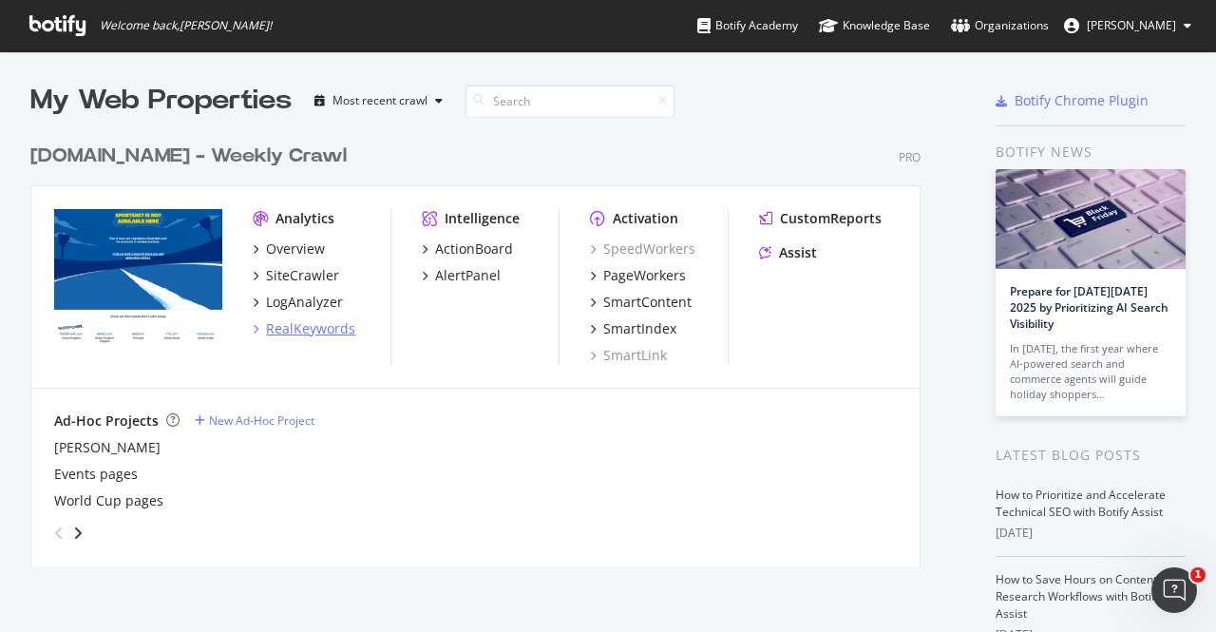
click at [325, 330] on div "RealKeywords" at bounding box center [310, 328] width 89 height 19
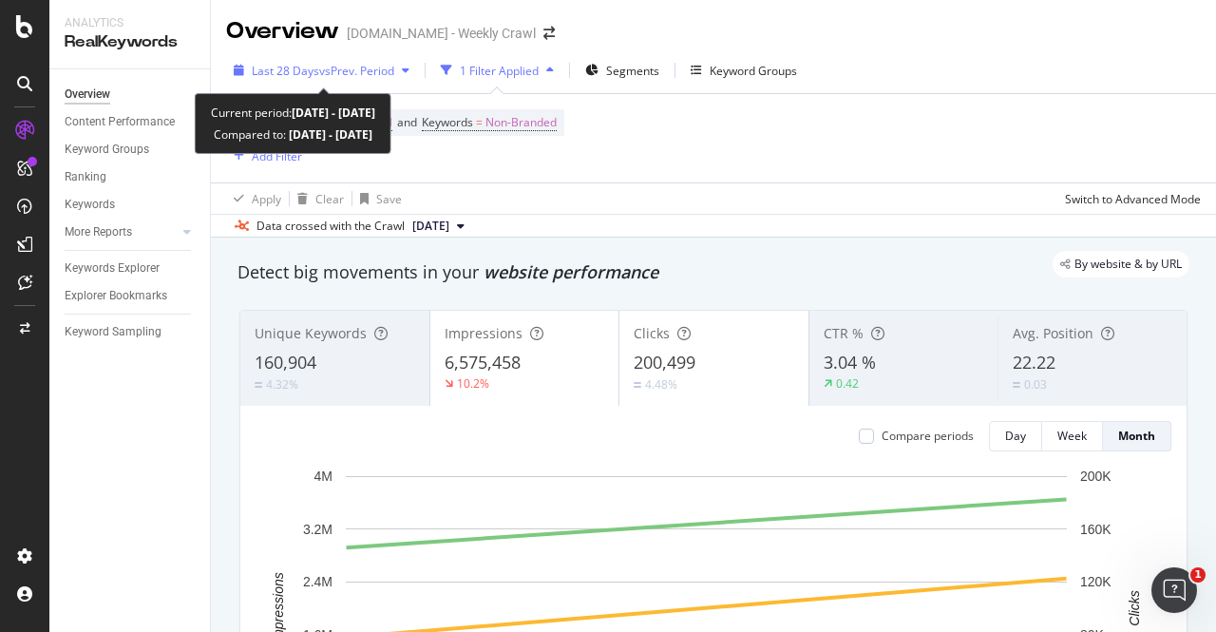
click at [342, 80] on div "Last 28 Days vs Prev. Period" at bounding box center [321, 70] width 191 height 29
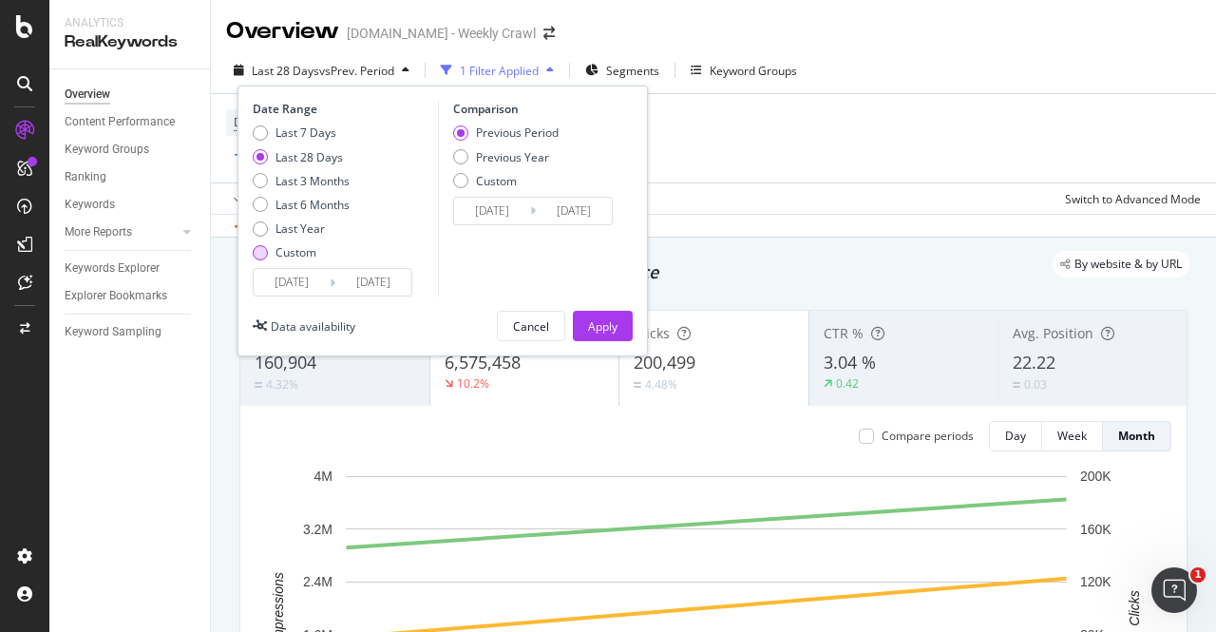
click at [266, 256] on div "Custom" at bounding box center [260, 252] width 15 height 15
click at [295, 289] on input "[DATE]" at bounding box center [292, 282] width 76 height 27
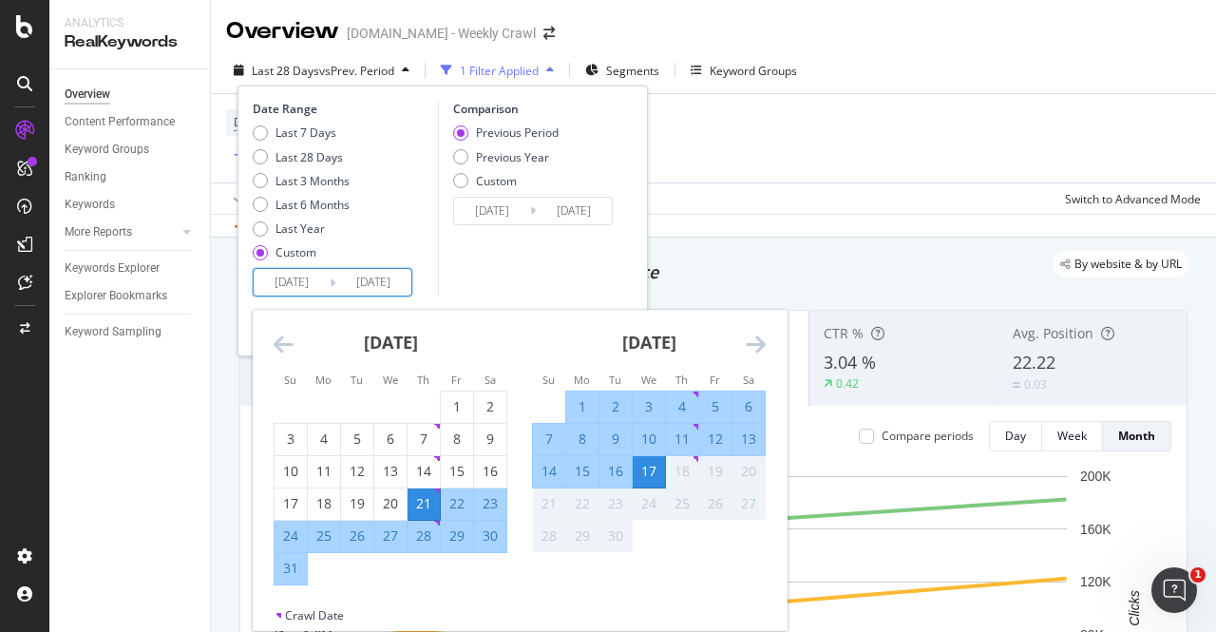
click at [278, 341] on icon "Move backward to switch to the previous month." at bounding box center [284, 344] width 20 height 23
click at [277, 341] on icon "Move backward to switch to the previous month." at bounding box center [284, 344] width 20 height 23
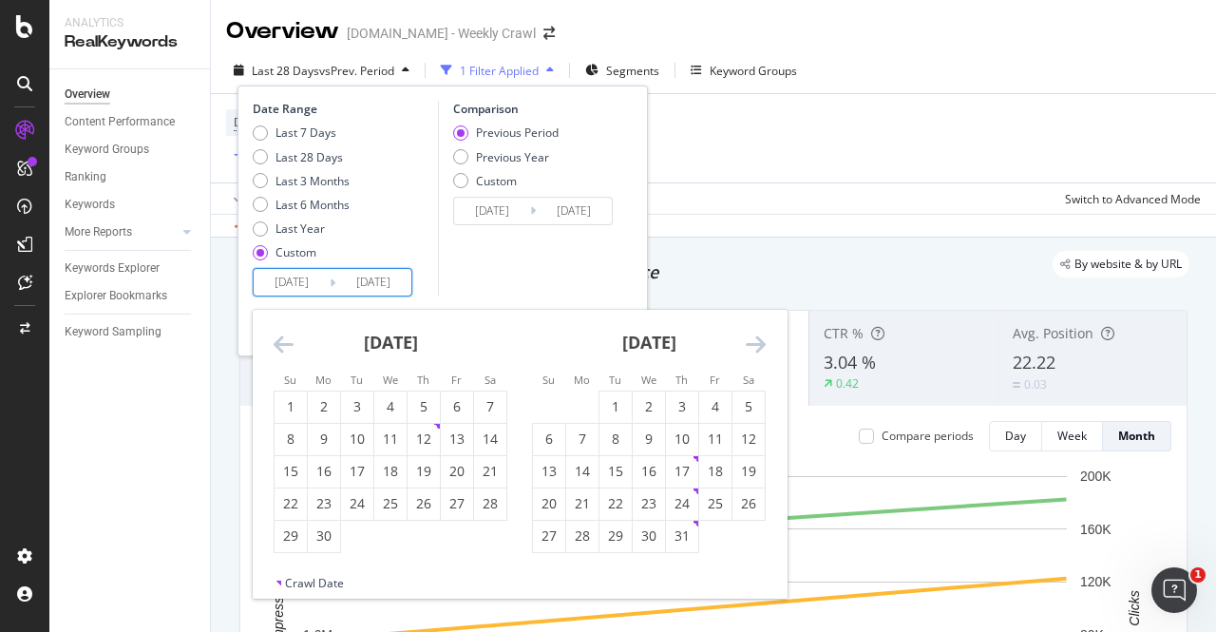
click at [277, 341] on icon "Move backward to switch to the previous month." at bounding box center [284, 344] width 20 height 23
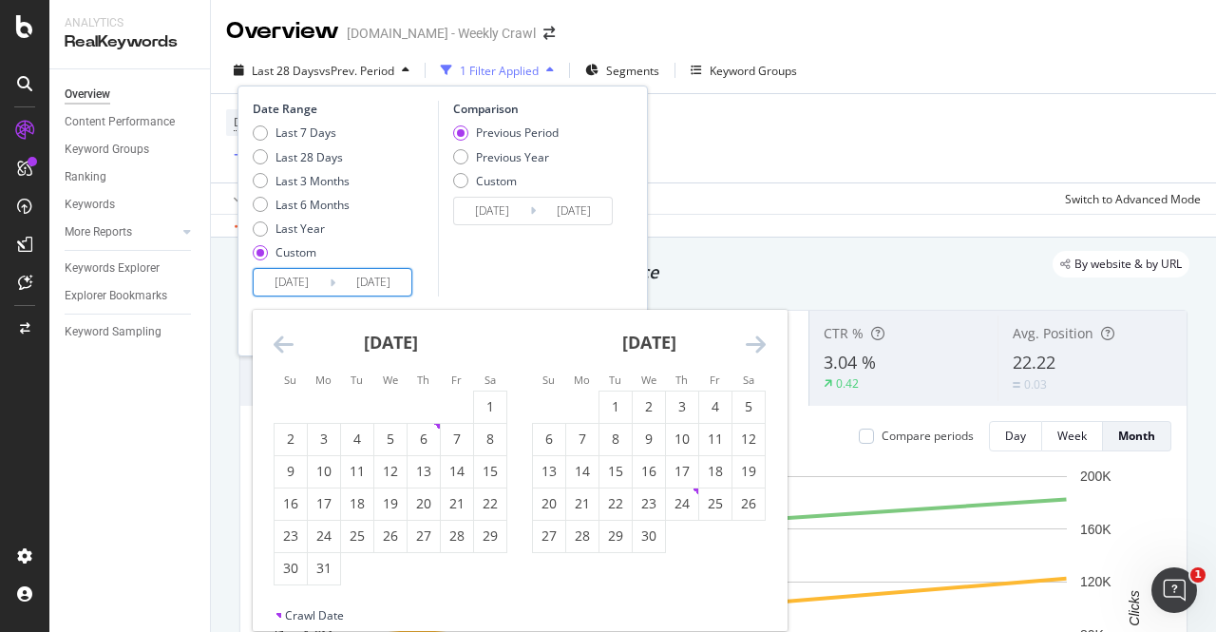
click at [277, 341] on icon "Move backward to switch to the previous month." at bounding box center [284, 344] width 20 height 23
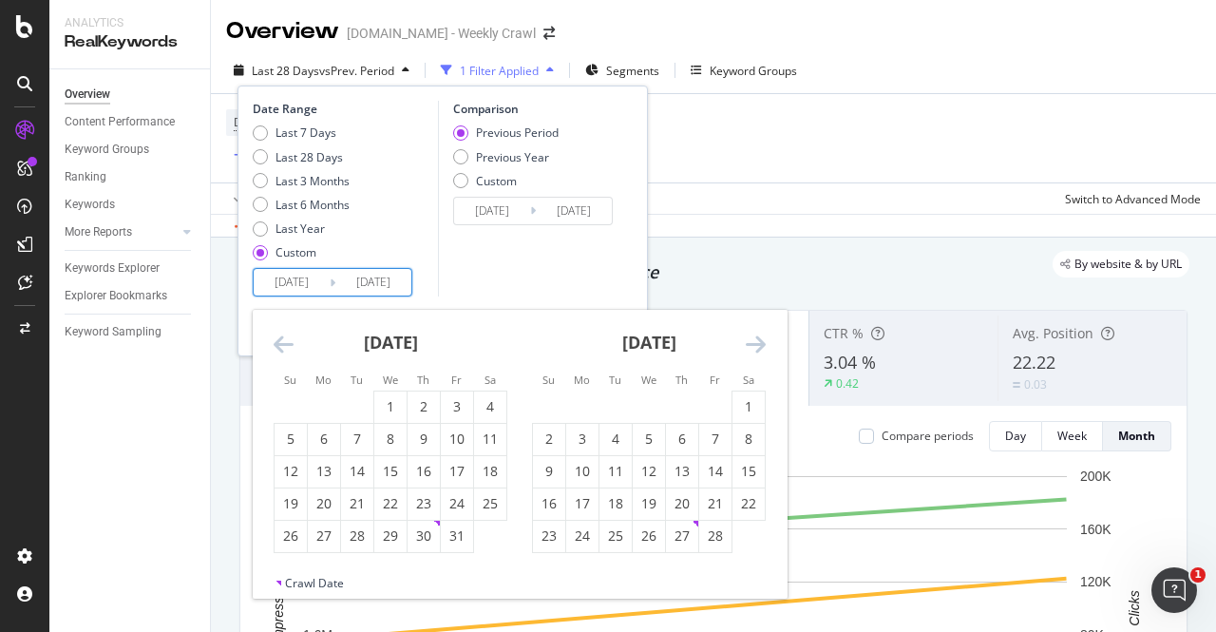
click at [277, 341] on icon "Move backward to switch to the previous month." at bounding box center [284, 344] width 20 height 23
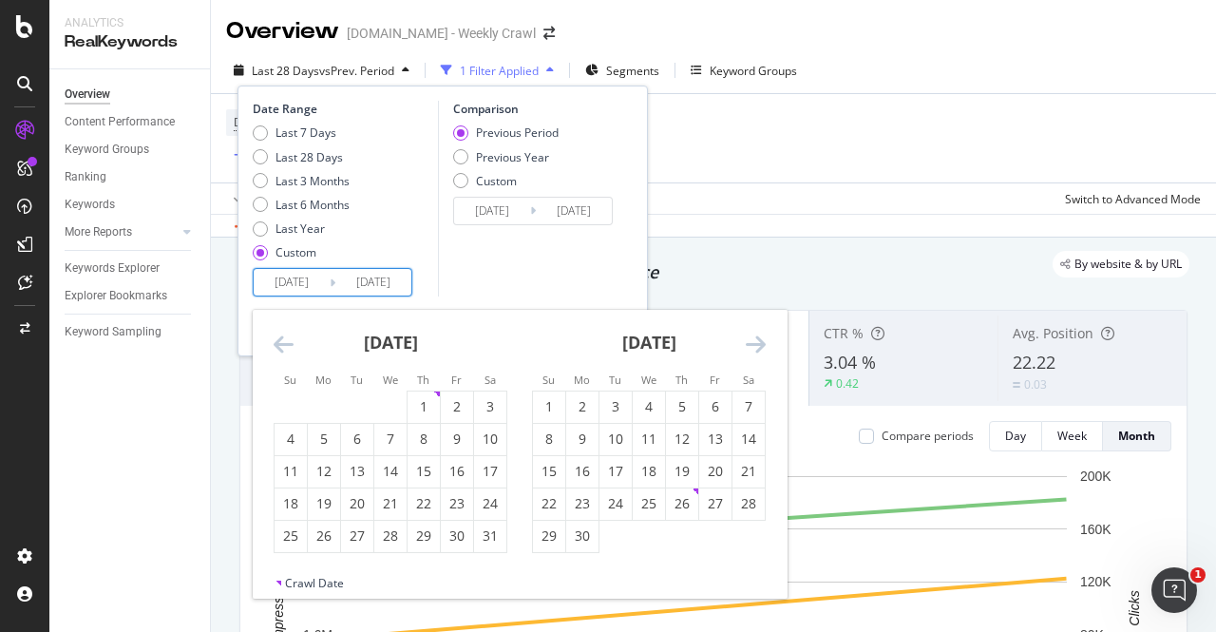
click at [757, 346] on icon "Move forward to switch to the next month." at bounding box center [756, 344] width 20 height 23
click at [298, 501] on div "22" at bounding box center [291, 503] width 32 height 19
type input "[DATE]"
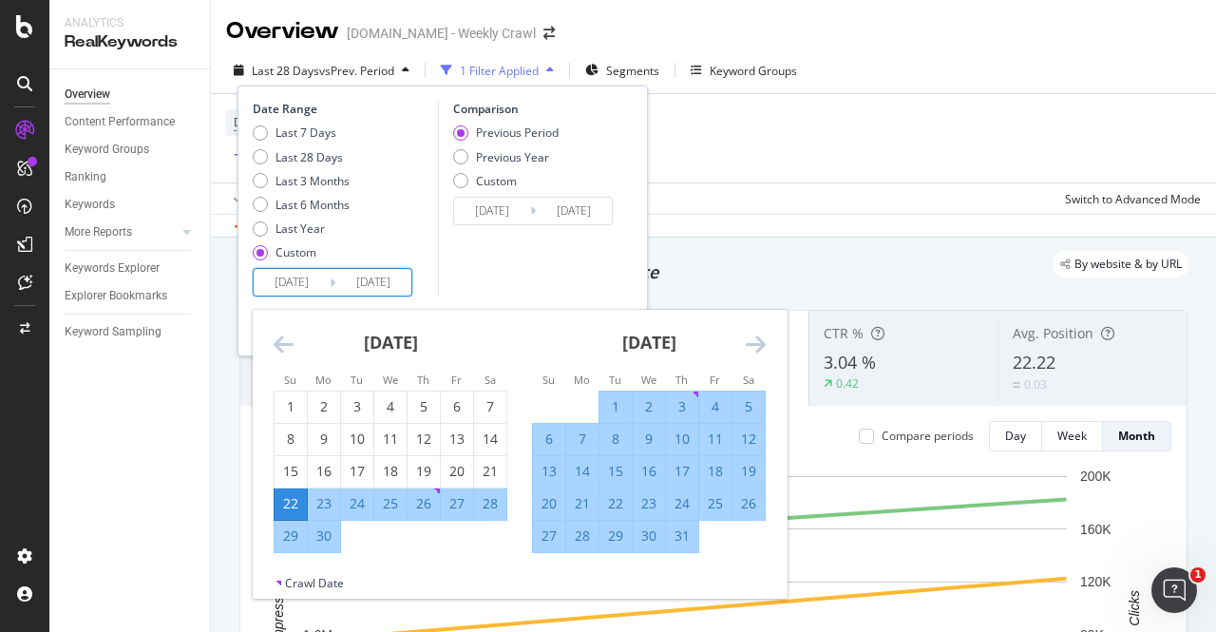
click at [756, 346] on icon "Move forward to switch to the next month." at bounding box center [756, 344] width 20 height 23
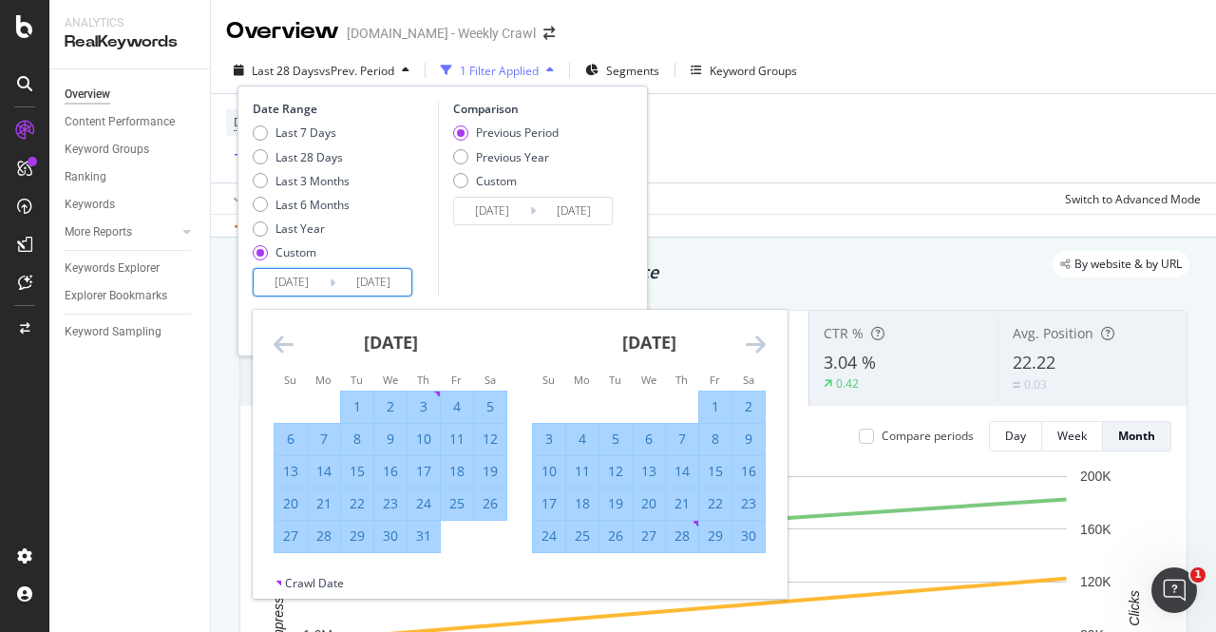
click at [767, 343] on div "[DATE] 1 2 3 4 5 6 7 8 9 10 11 12 13 14 15 16 17 18 19 20 21 22 23 24 25 26 27 …" at bounding box center [649, 431] width 258 height 243
click at [760, 345] on icon "Move forward to switch to the next month." at bounding box center [756, 344] width 20 height 23
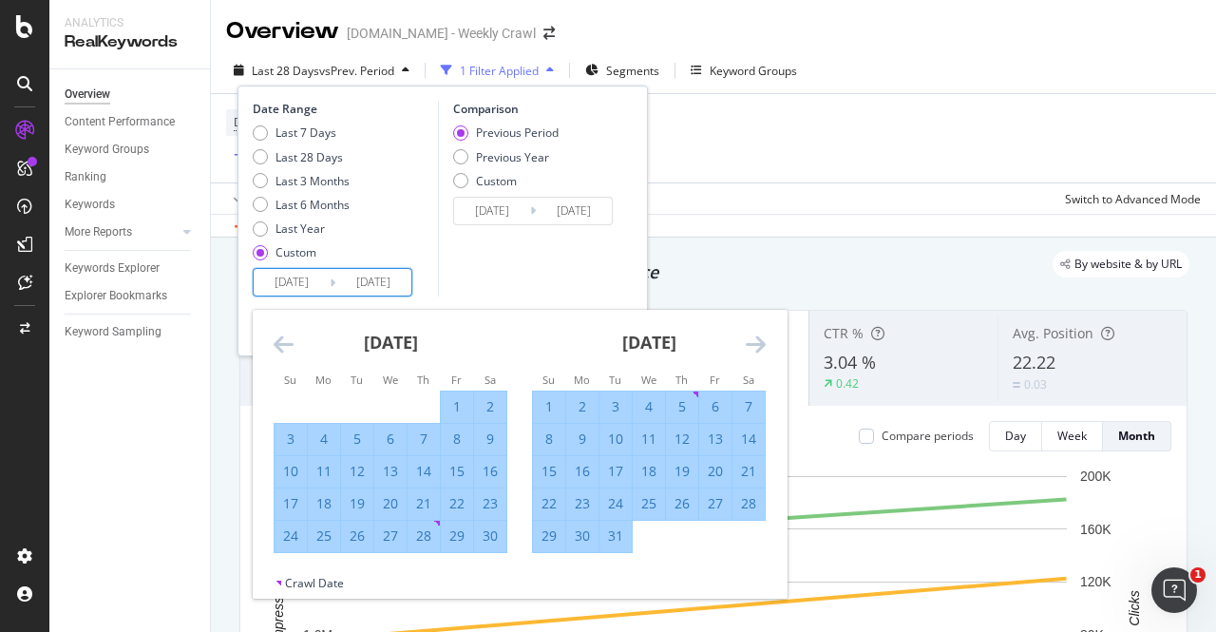
click at [747, 436] on div "14" at bounding box center [749, 439] width 32 height 19
type input "[DATE]"
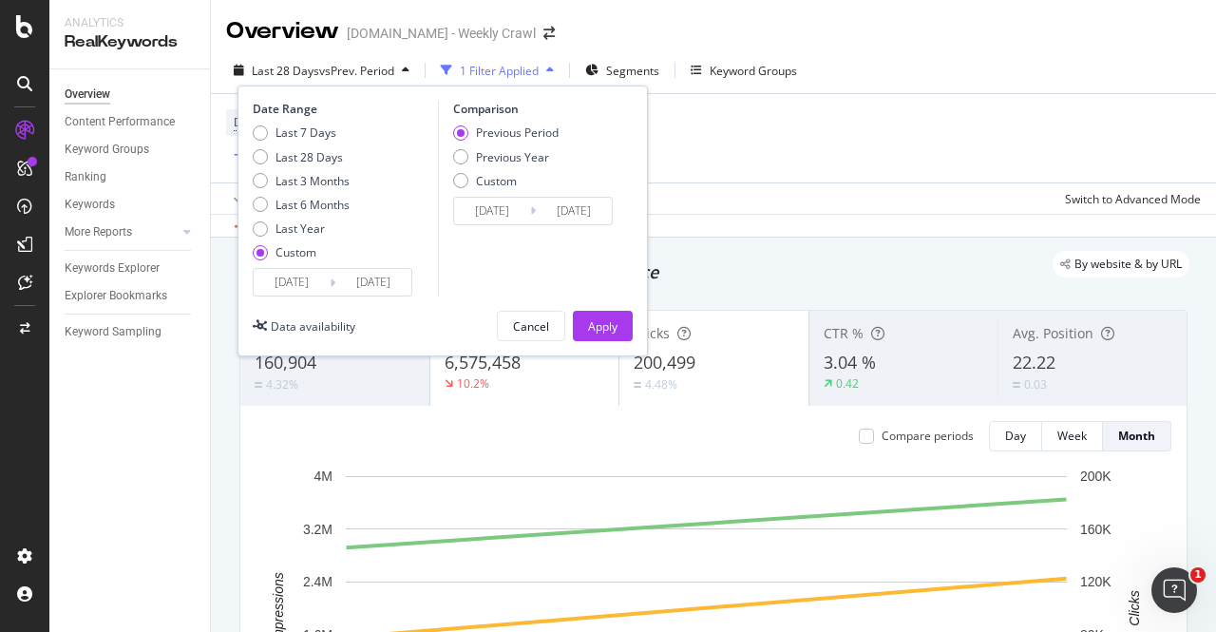
click at [628, 342] on div "Date Range Last 7 Days Last 28 Days Last 3 Months Last 6 Months Last Year Custo…" at bounding box center [443, 221] width 411 height 271
click at [631, 322] on button "Apply" at bounding box center [603, 326] width 60 height 30
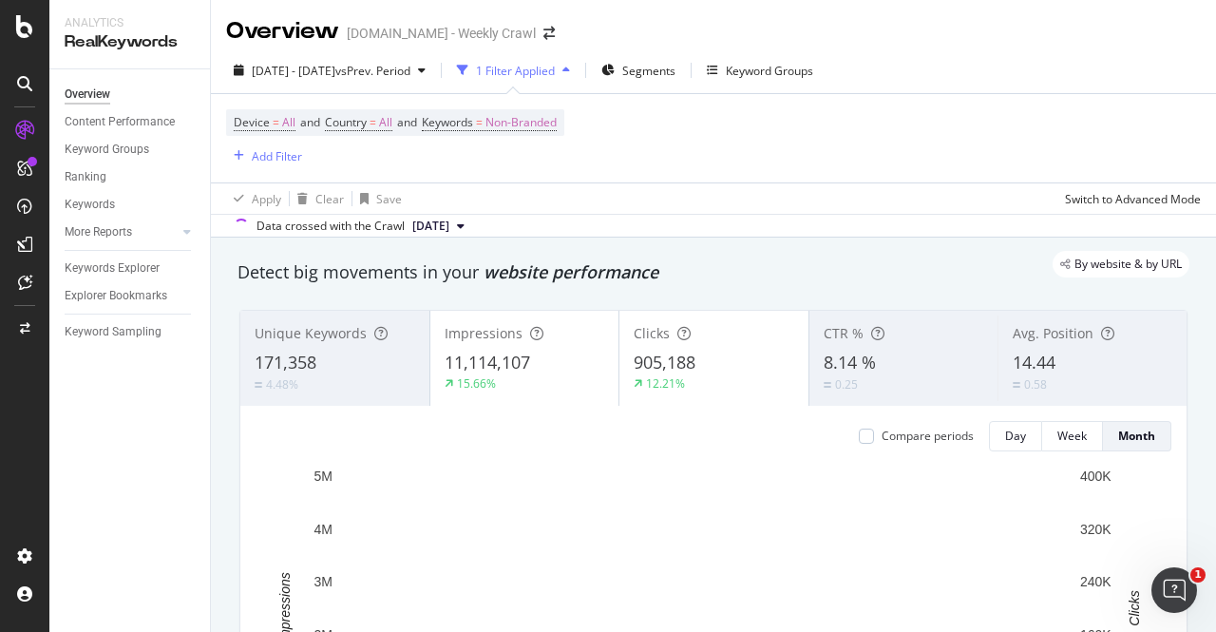
scroll to position [190, 0]
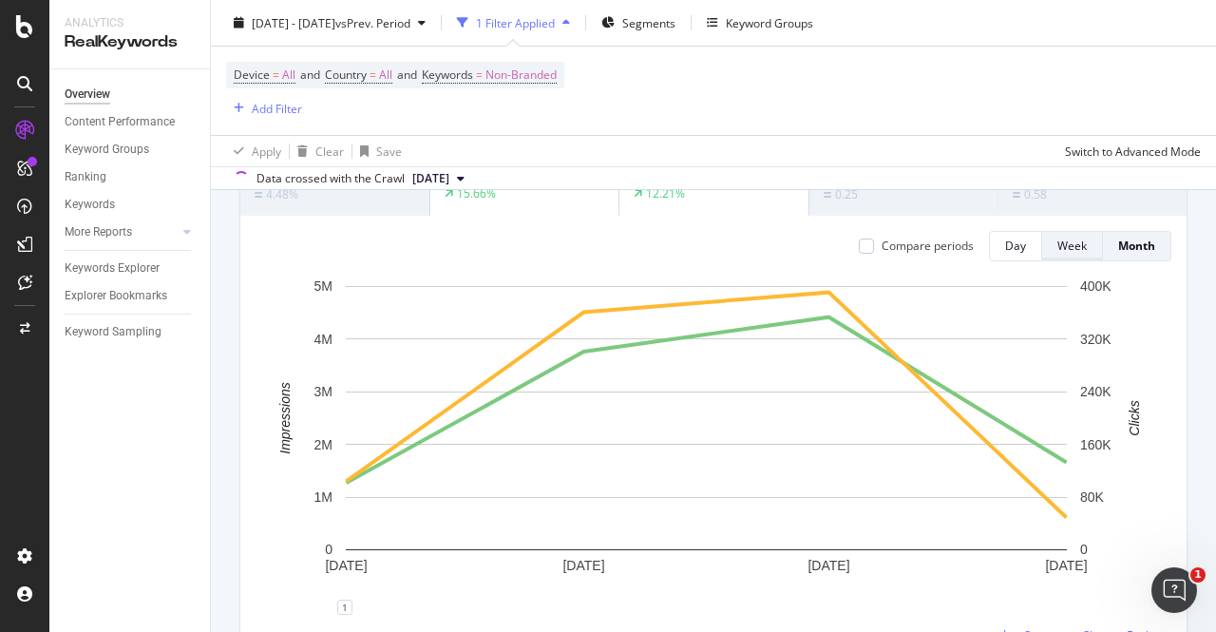
click at [1059, 253] on div "Week" at bounding box center [1072, 246] width 29 height 16
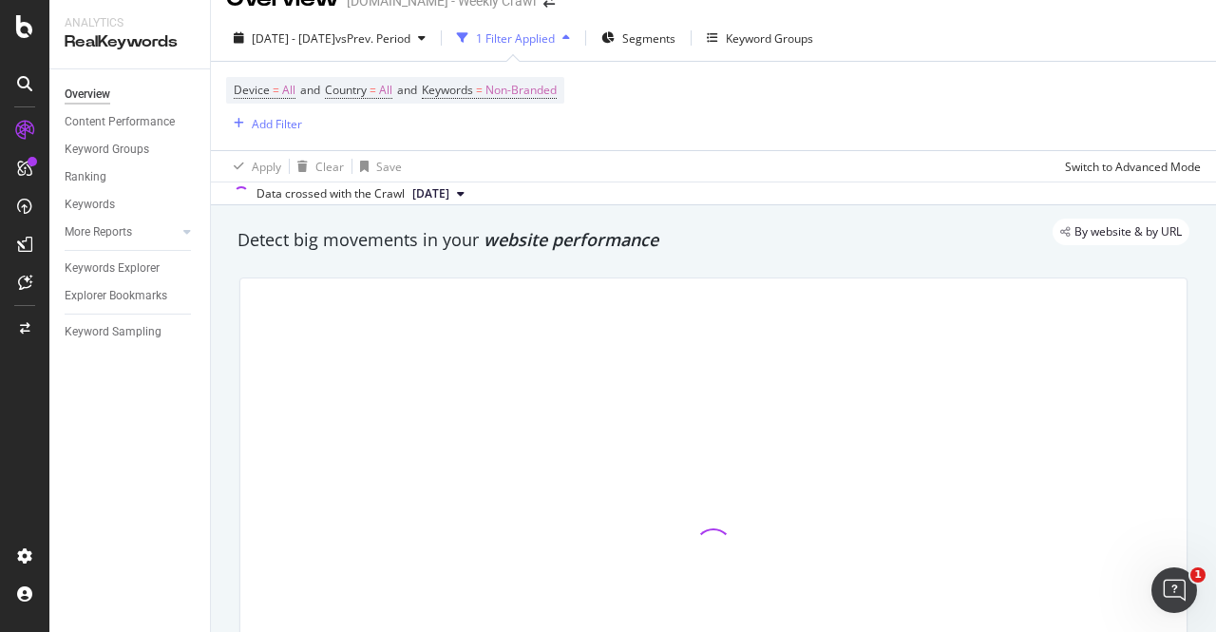
scroll to position [0, 0]
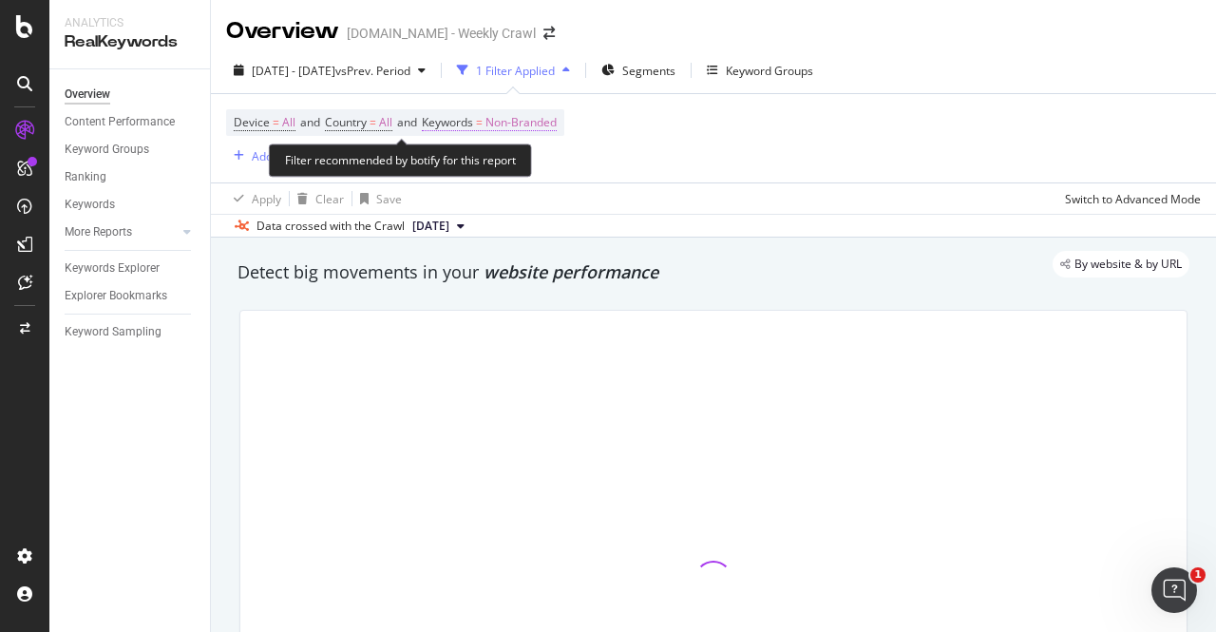
click at [527, 123] on span "Non-Branded" at bounding box center [521, 122] width 71 height 27
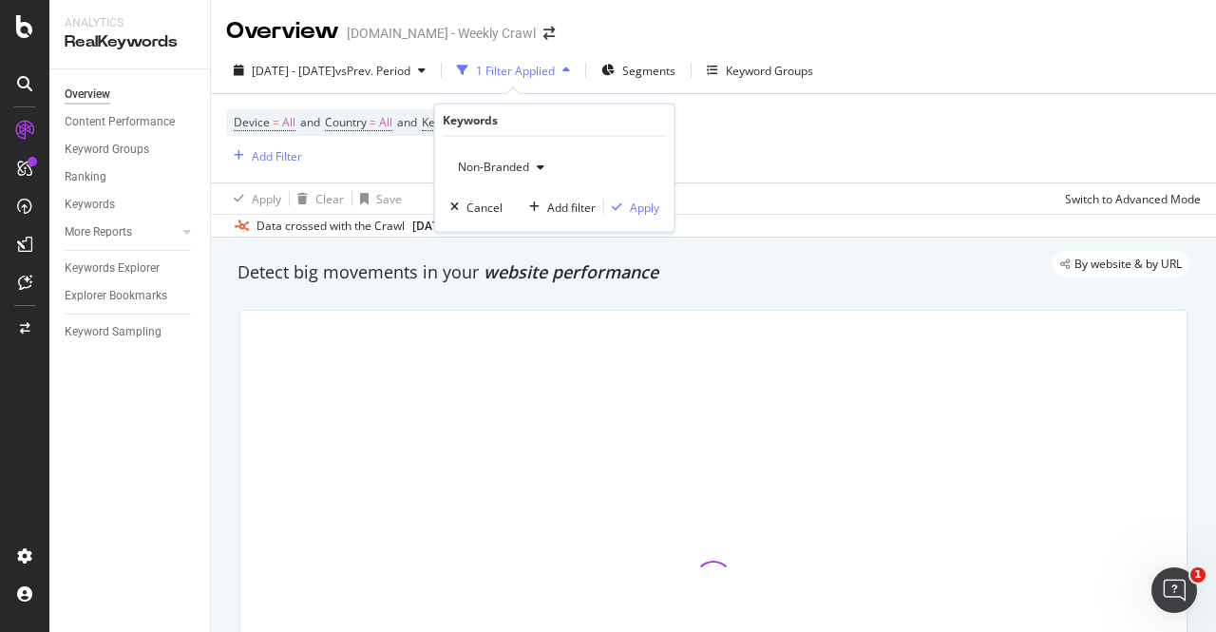
drag, startPoint x: 513, startPoint y: 161, endPoint x: 496, endPoint y: 166, distance: 18.0
click at [511, 161] on span "Non-Branded" at bounding box center [489, 167] width 79 height 16
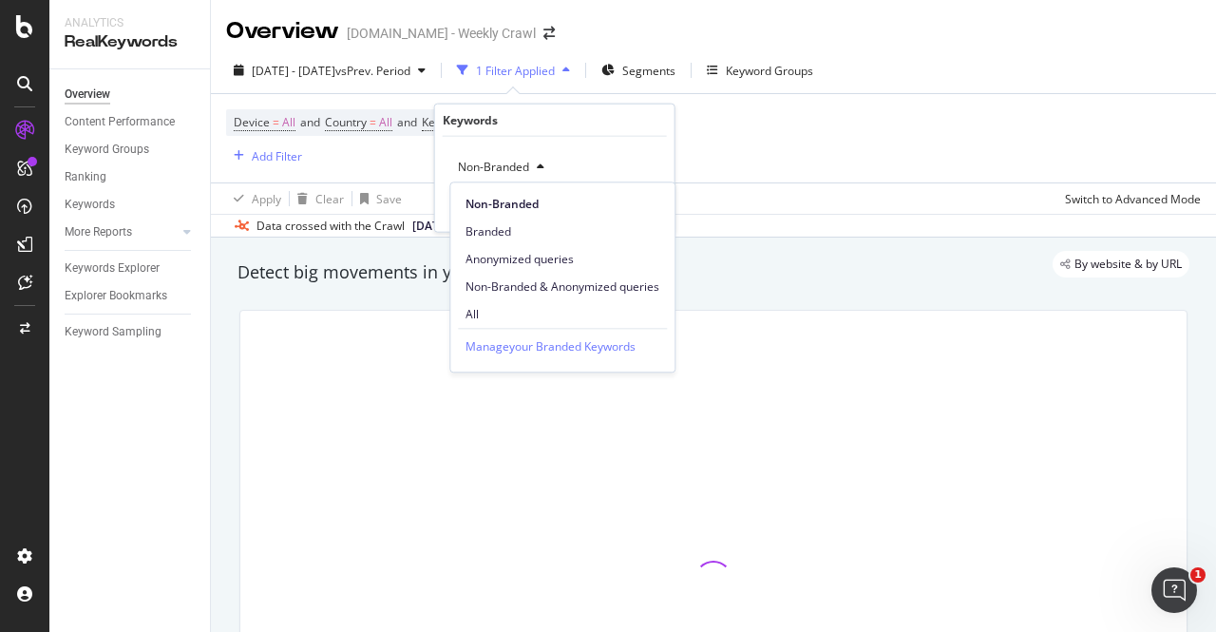
click at [500, 303] on div "All" at bounding box center [562, 314] width 224 height 28
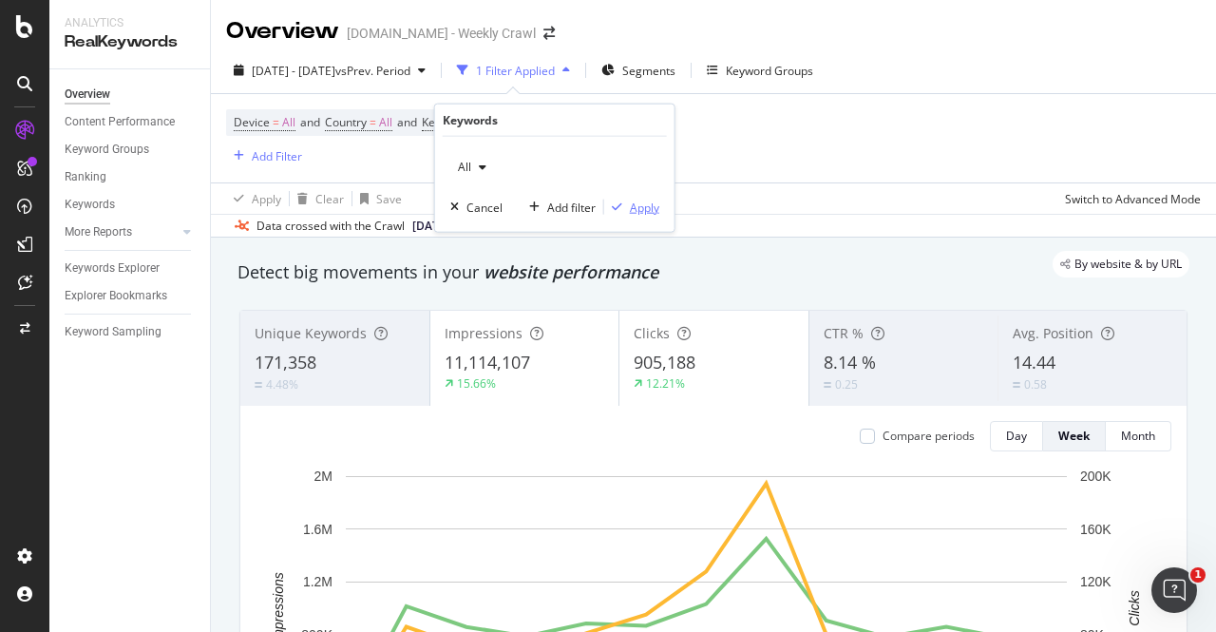
click at [634, 205] on div "Apply" at bounding box center [644, 207] width 29 height 16
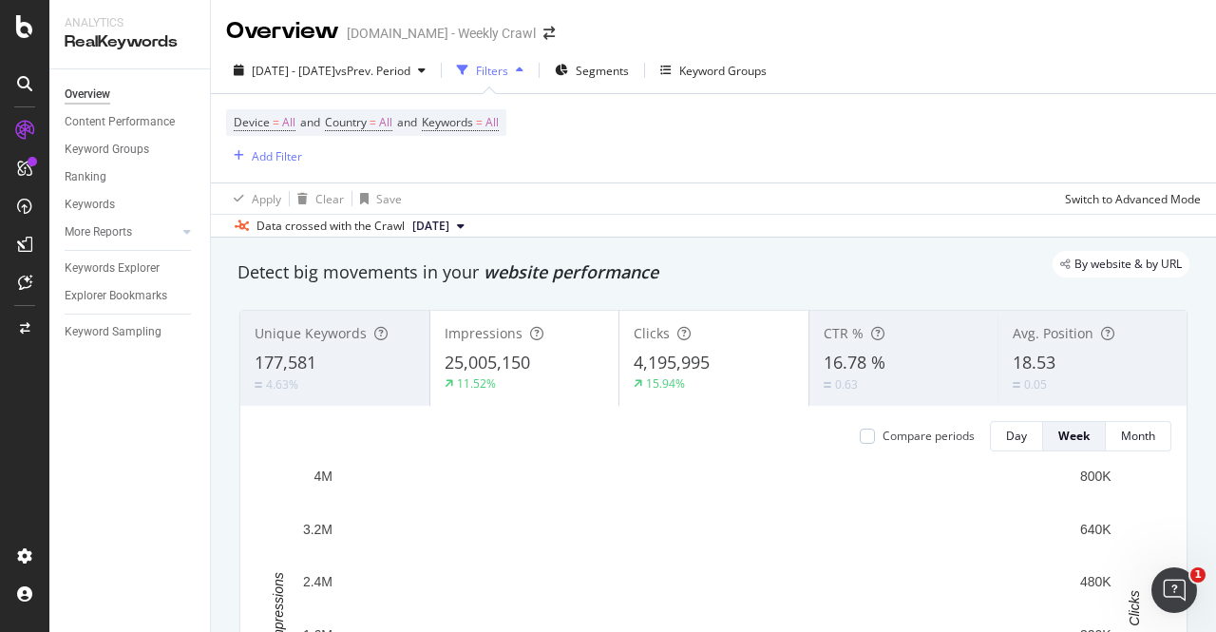
click at [285, 168] on div "Device = All and Country = All and Keywords = All Add Filter" at bounding box center [713, 138] width 975 height 88
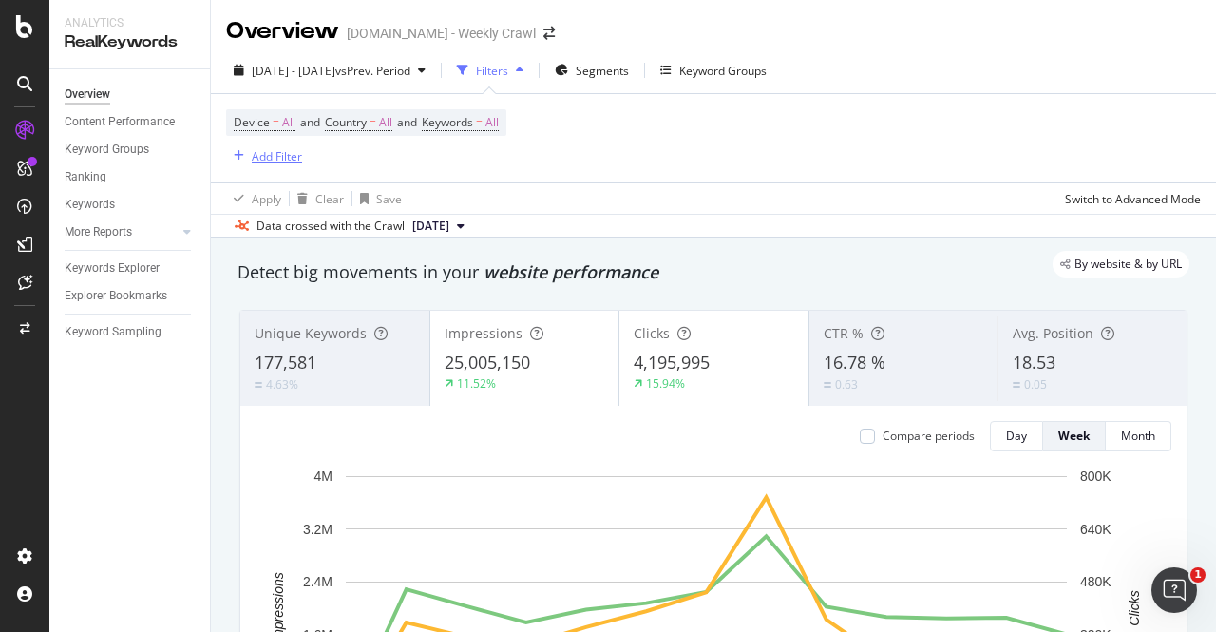
click at [285, 163] on div "Add Filter" at bounding box center [277, 156] width 50 height 16
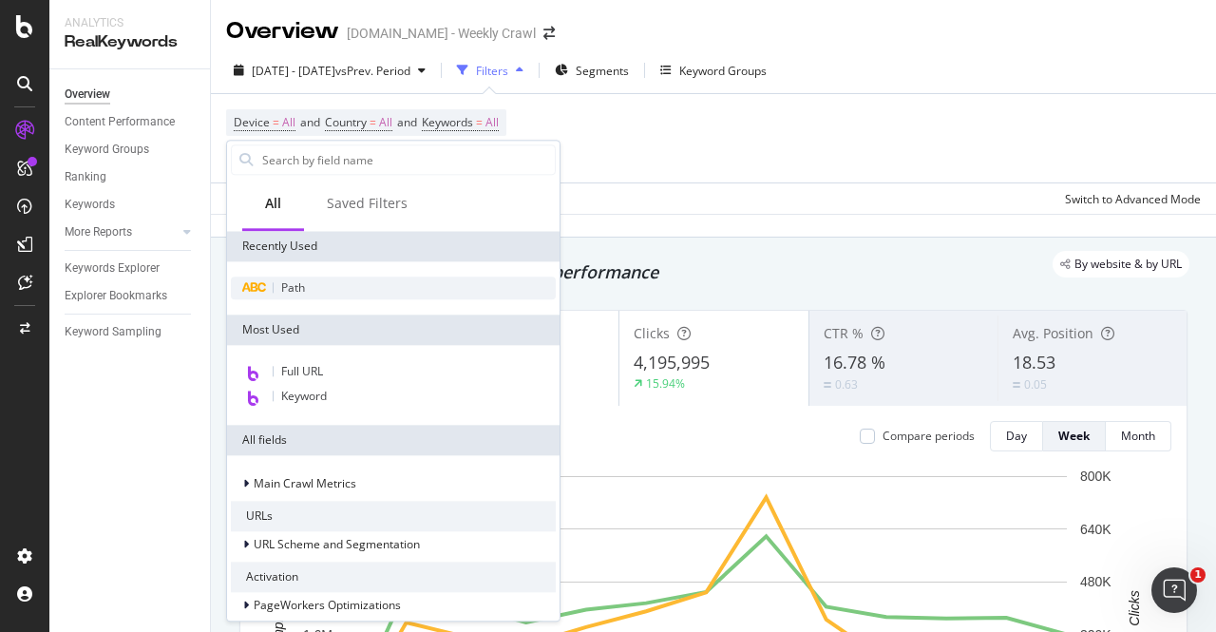
click at [287, 288] on span "Path" at bounding box center [293, 287] width 24 height 16
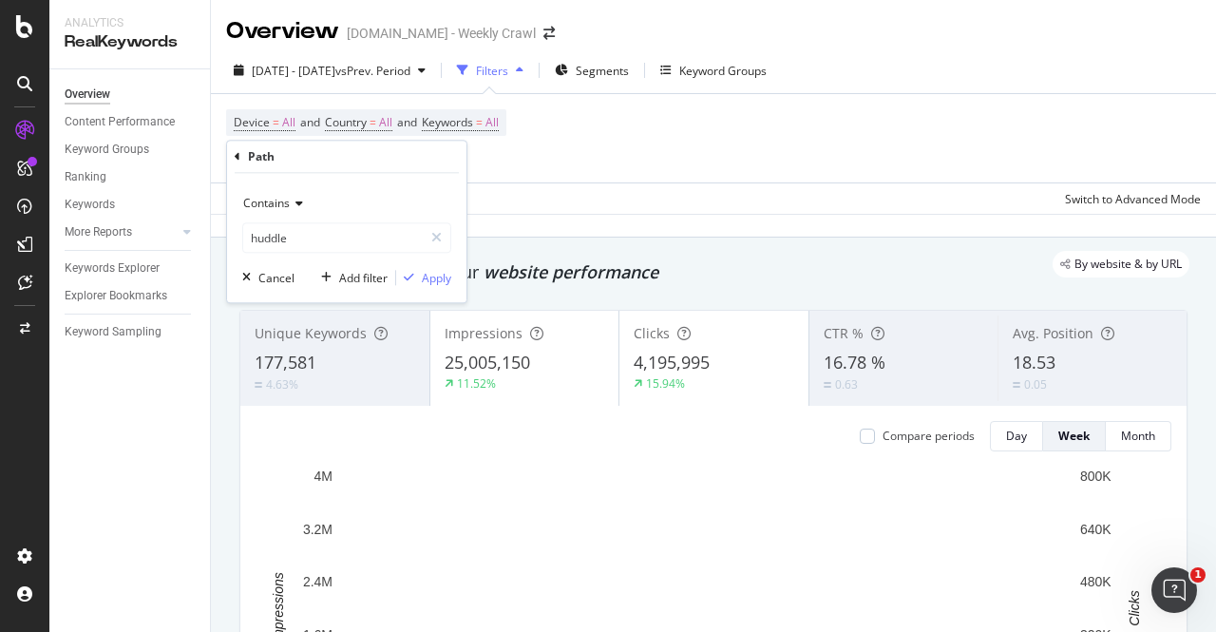
type input "huddle"
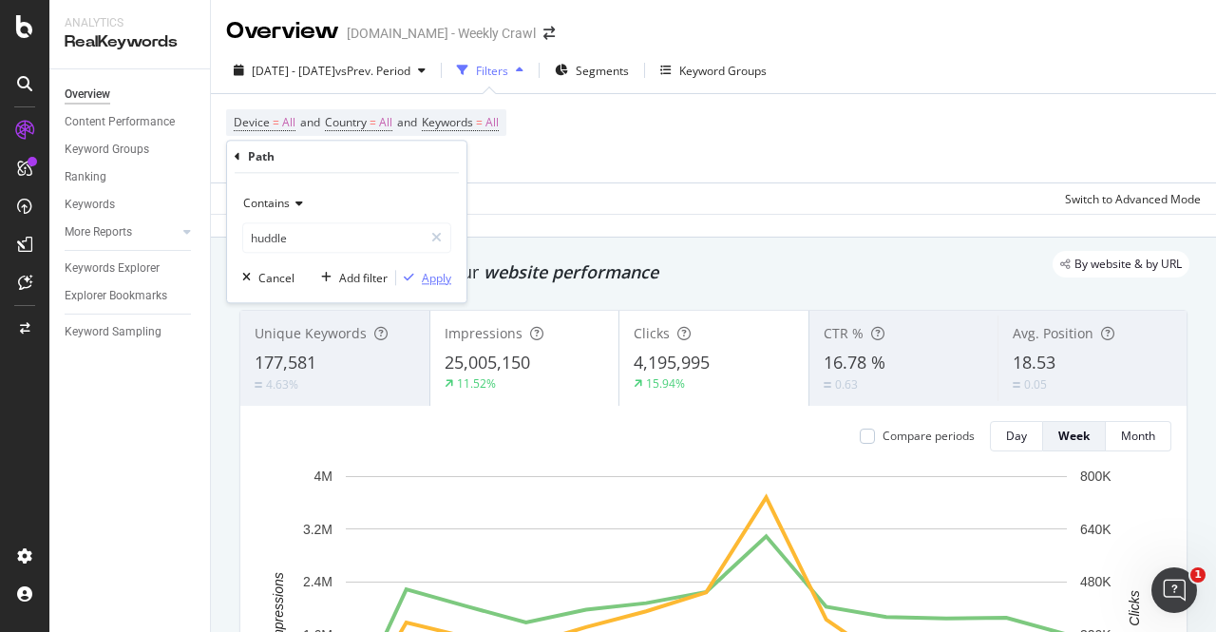
click at [425, 275] on div "Apply" at bounding box center [436, 278] width 29 height 16
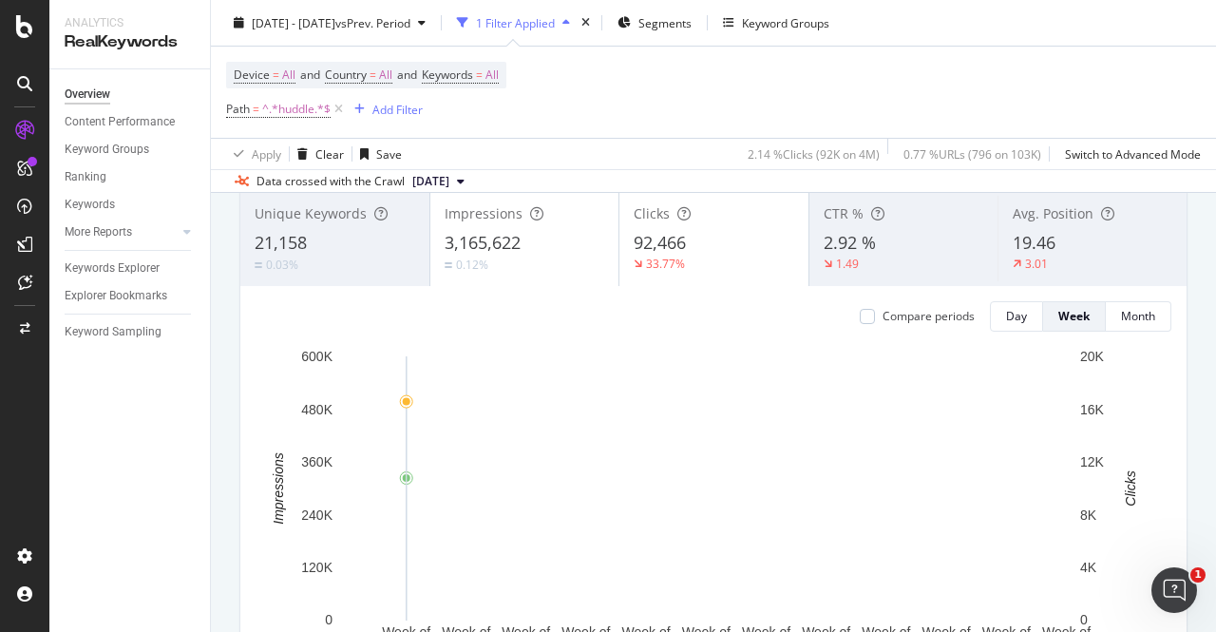
scroll to position [95, 0]
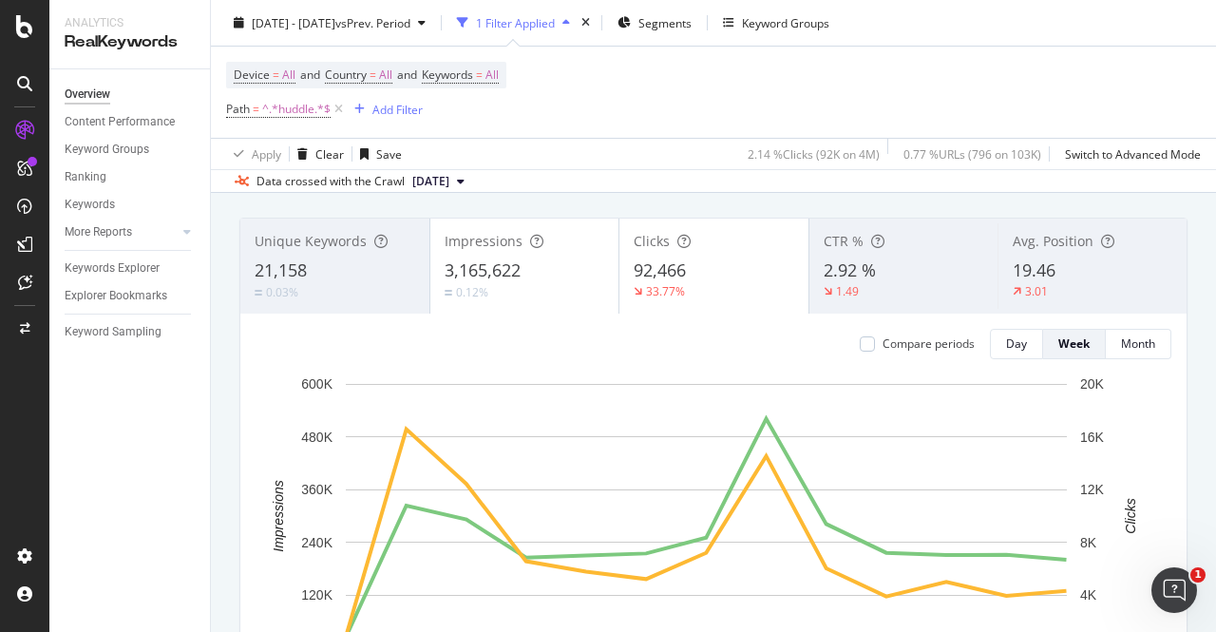
click at [568, 262] on div "3,165,622" at bounding box center [525, 270] width 161 height 25
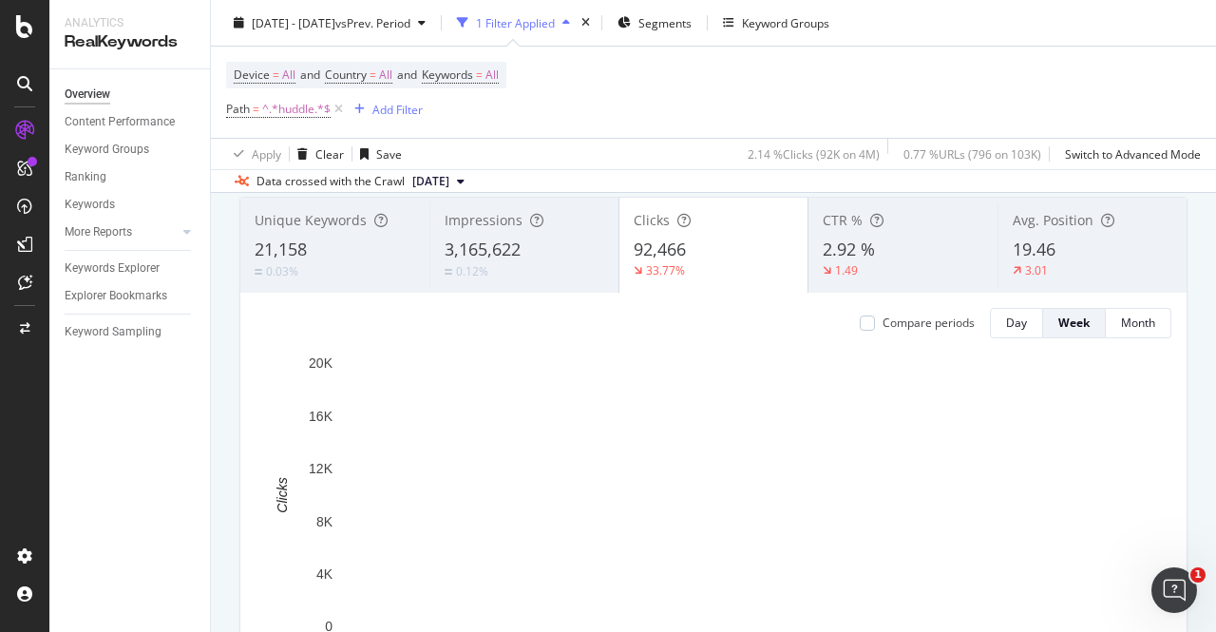
scroll to position [0, 0]
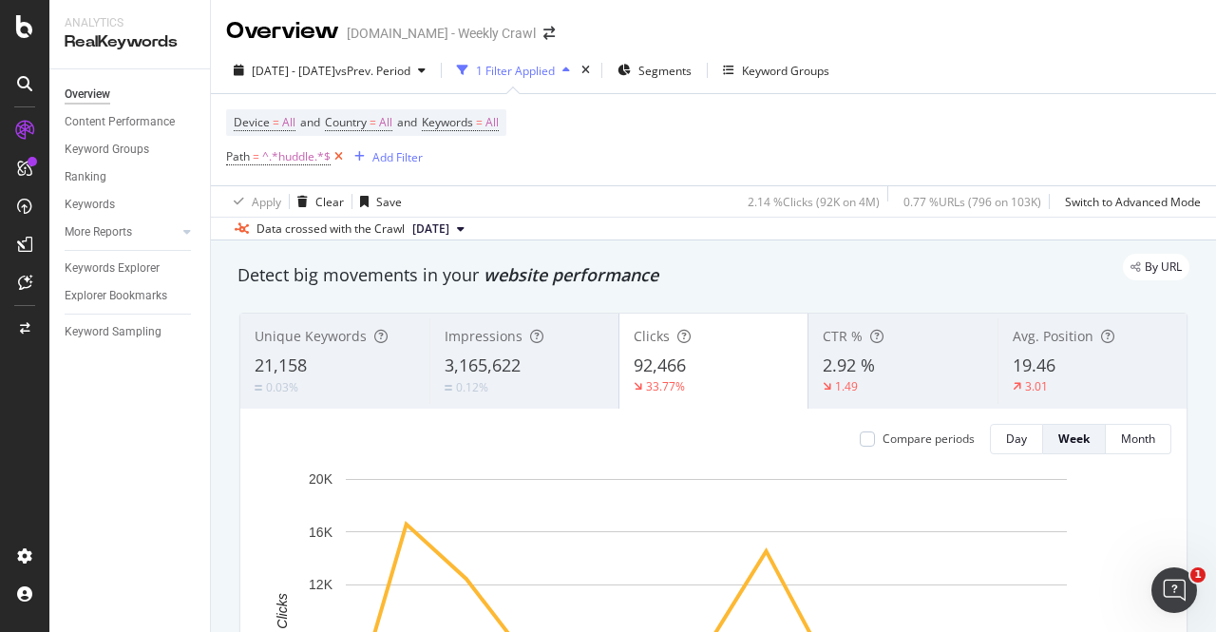
click at [335, 164] on icon at bounding box center [339, 156] width 16 height 19
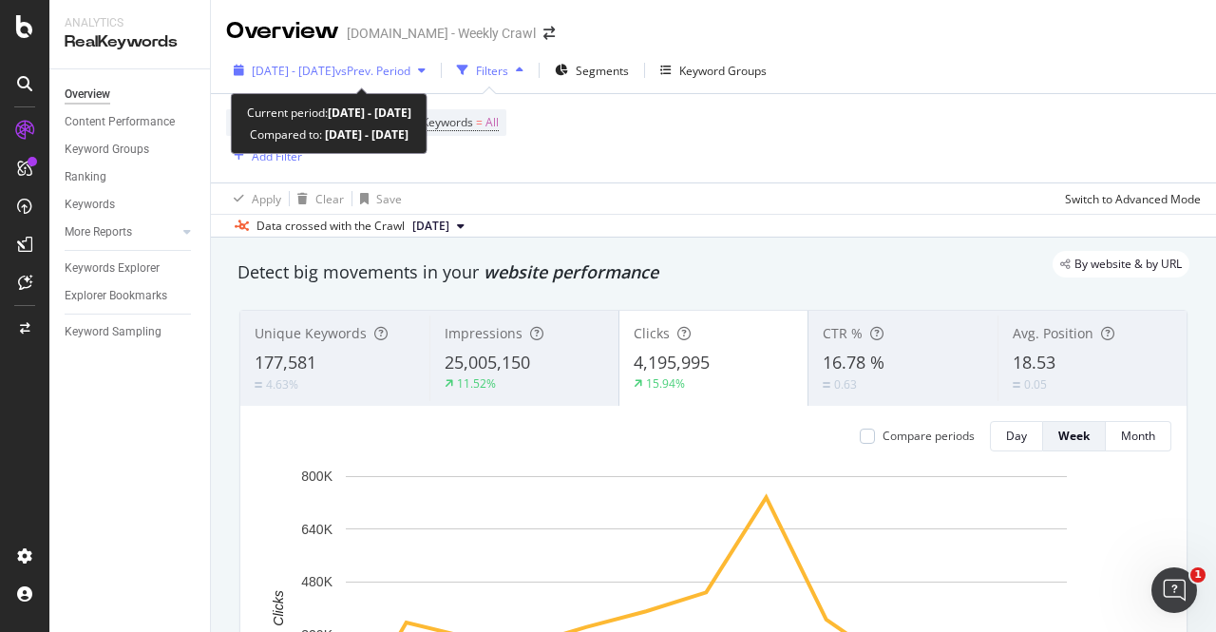
click at [411, 64] on span "vs Prev. Period" at bounding box center [372, 71] width 75 height 16
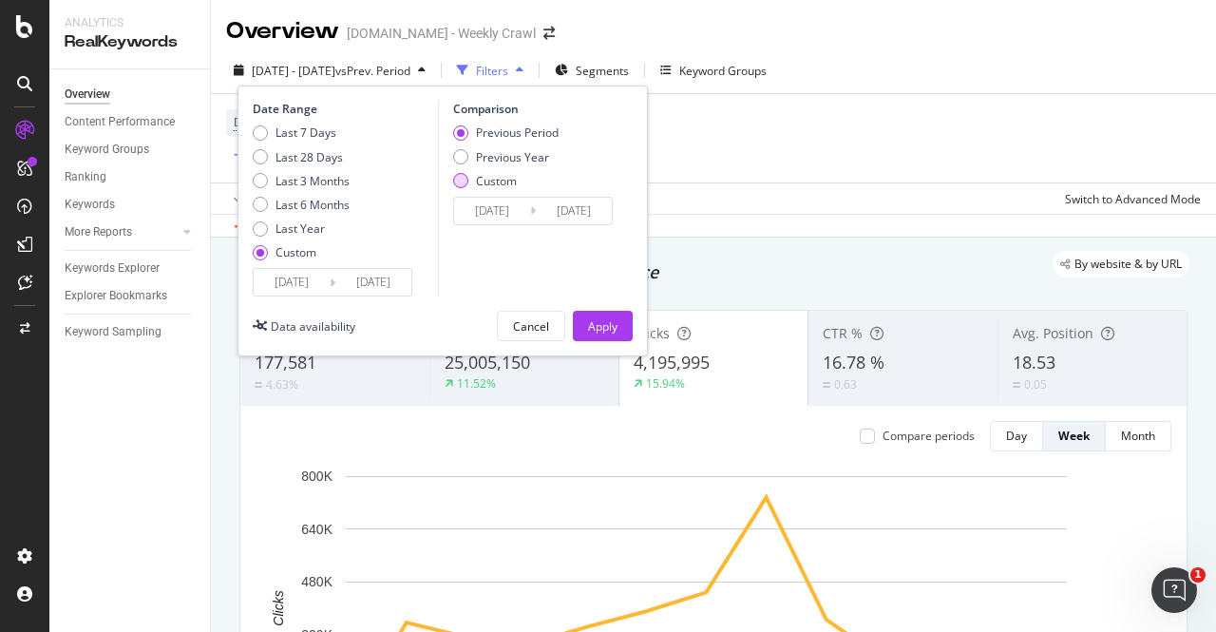
click at [460, 179] on div "Custom" at bounding box center [460, 180] width 15 height 15
click at [506, 214] on input "[DATE]" at bounding box center [492, 211] width 76 height 27
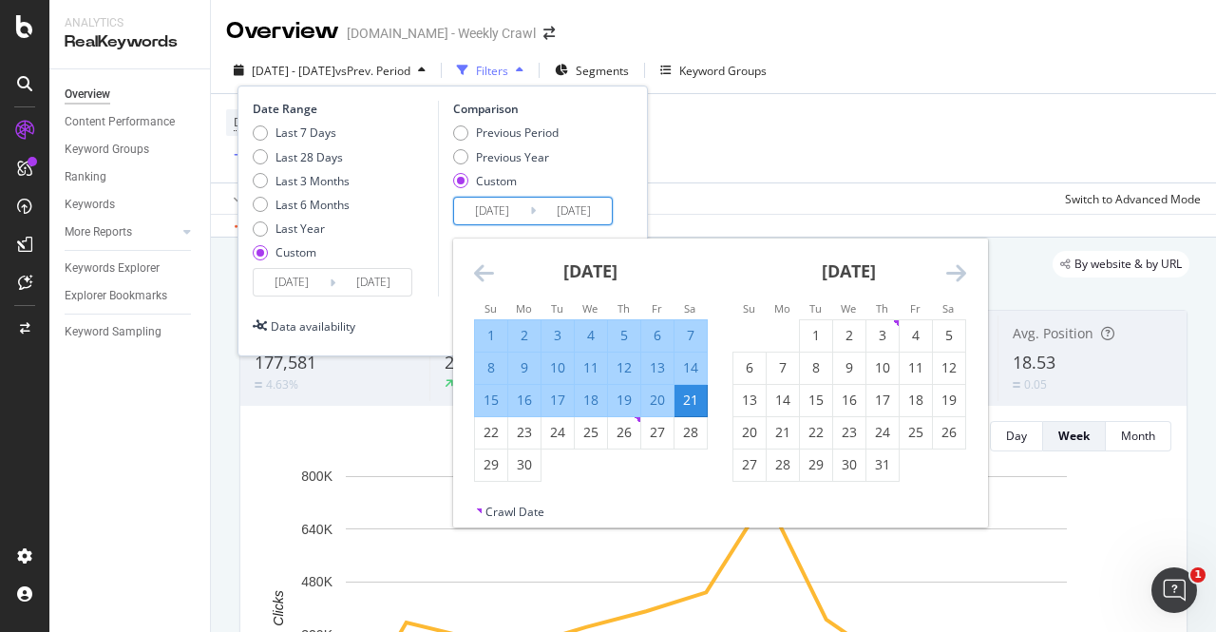
click at [489, 273] on icon "Move backward to switch to the previous month." at bounding box center [484, 272] width 20 height 23
click at [488, 273] on icon "Move backward to switch to the previous month." at bounding box center [484, 272] width 20 height 23
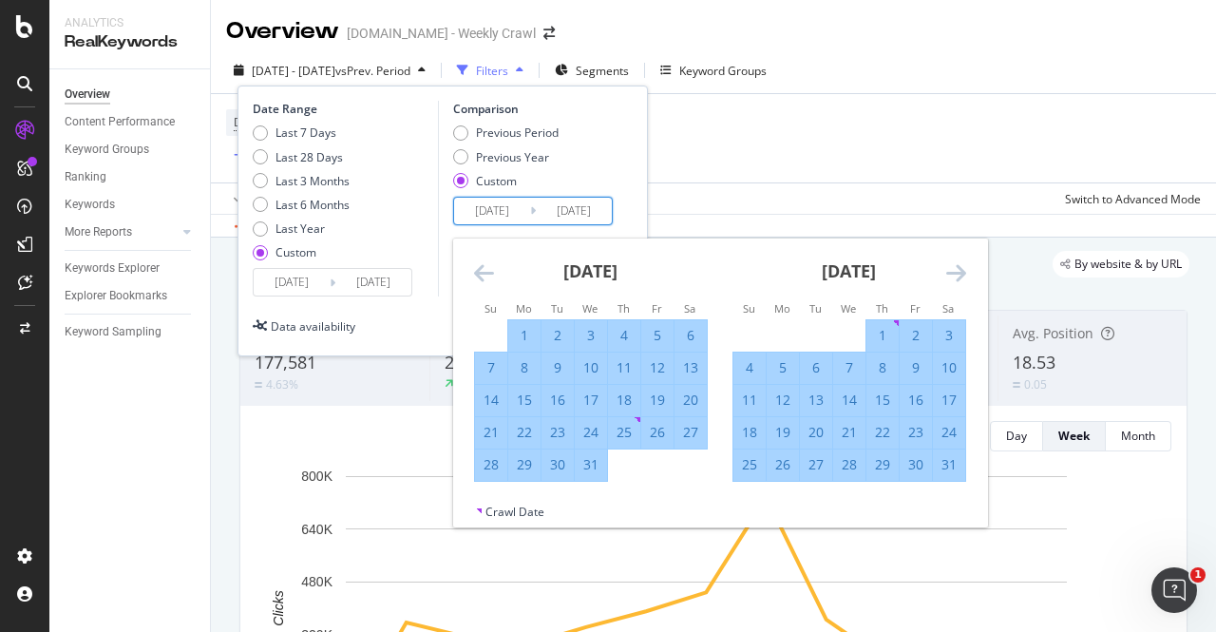
click at [481, 275] on icon "Move backward to switch to the previous month." at bounding box center [484, 272] width 20 height 23
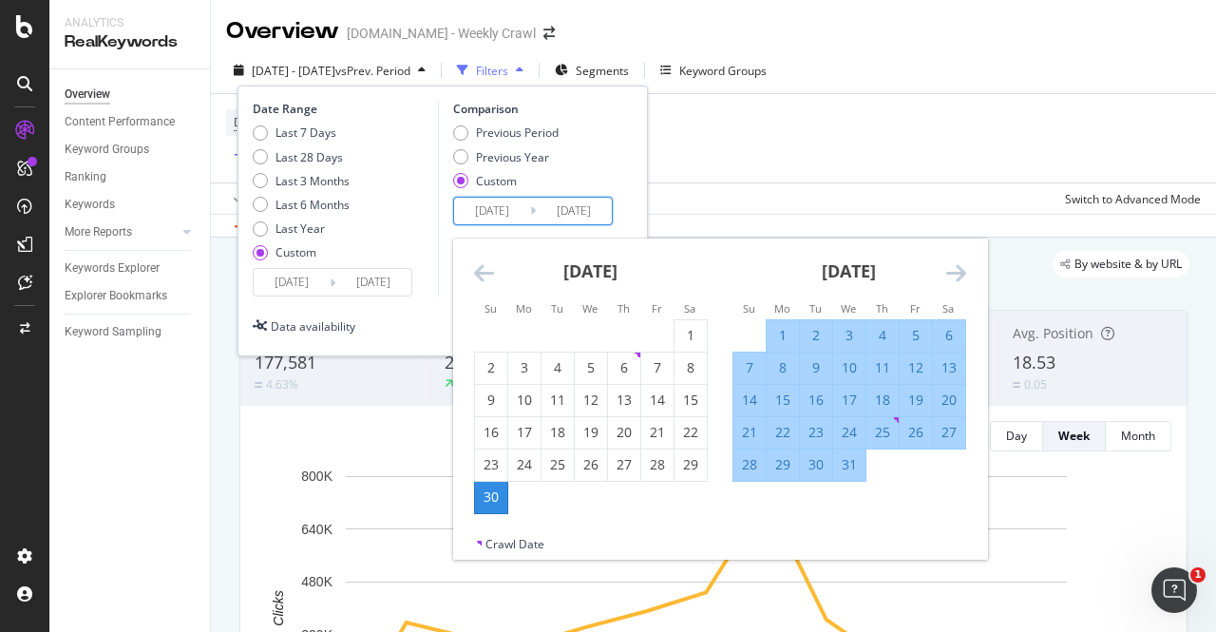
click at [482, 275] on icon "Move backward to switch to the previous month." at bounding box center [484, 272] width 20 height 23
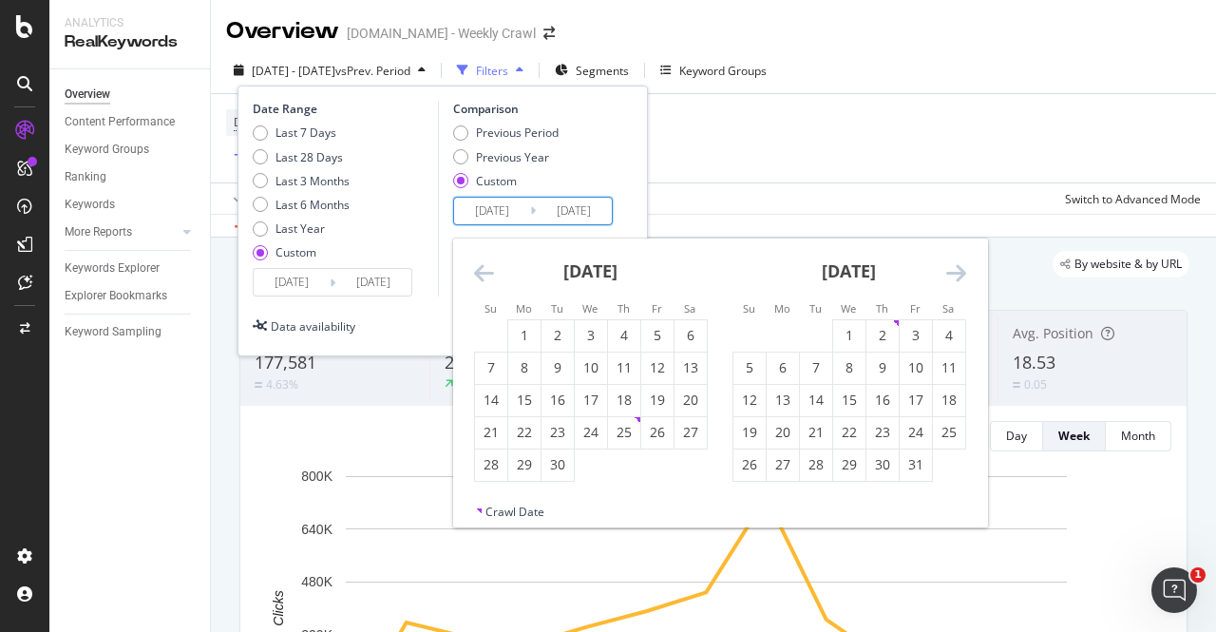
click at [483, 275] on icon "Move backward to switch to the previous month." at bounding box center [484, 272] width 20 height 23
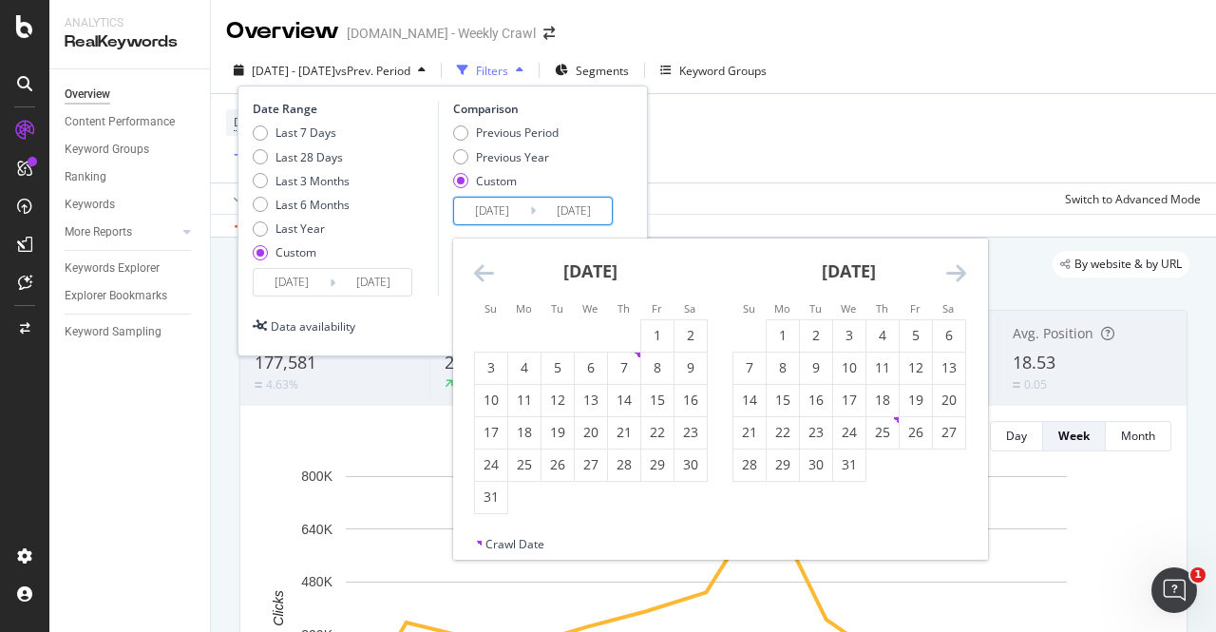
click at [483, 275] on icon "Move backward to switch to the previous month." at bounding box center [484, 272] width 20 height 23
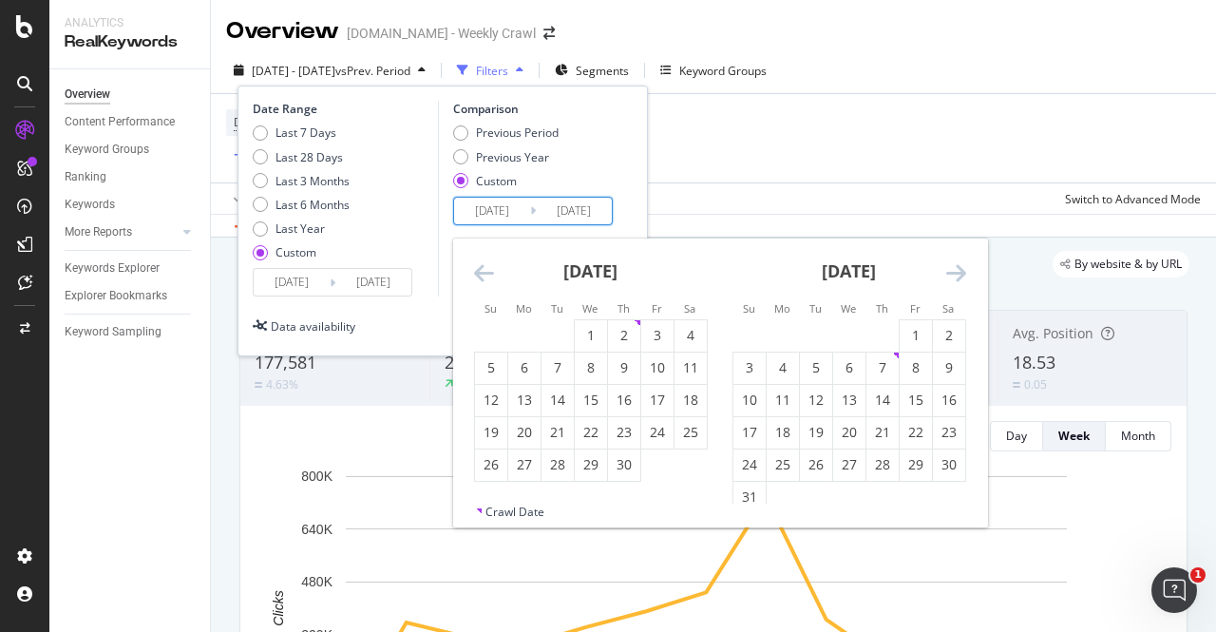
click at [483, 275] on icon "Move backward to switch to the previous month." at bounding box center [484, 272] width 20 height 23
click at [484, 274] on icon "Move backward to switch to the previous month." at bounding box center [484, 272] width 20 height 23
click at [494, 467] on div "24" at bounding box center [491, 464] width 32 height 19
type input "[DATE]"
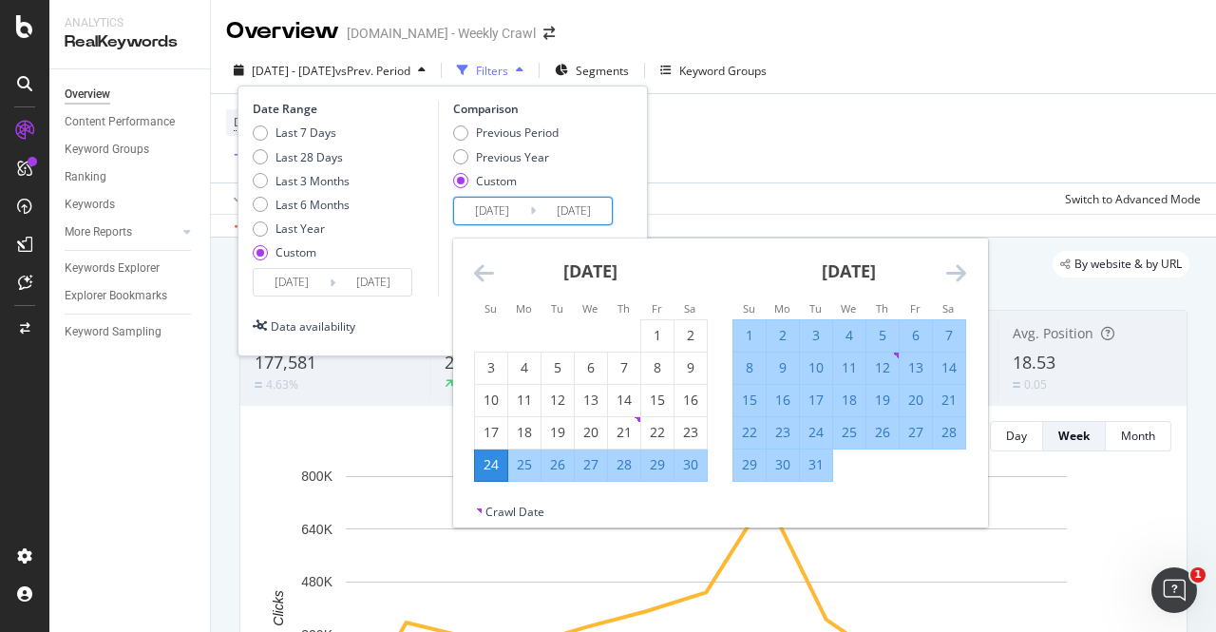
click at [955, 268] on icon "Move forward to switch to the next month." at bounding box center [957, 272] width 20 height 23
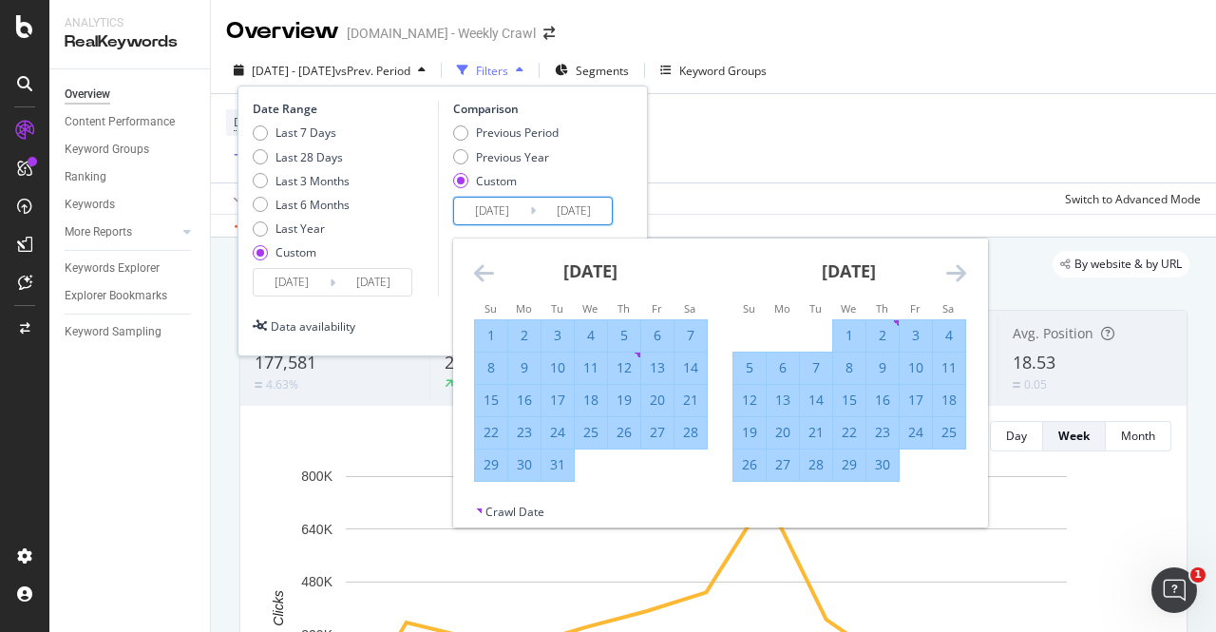
click at [955, 268] on icon "Move forward to switch to the next month." at bounding box center [957, 272] width 20 height 23
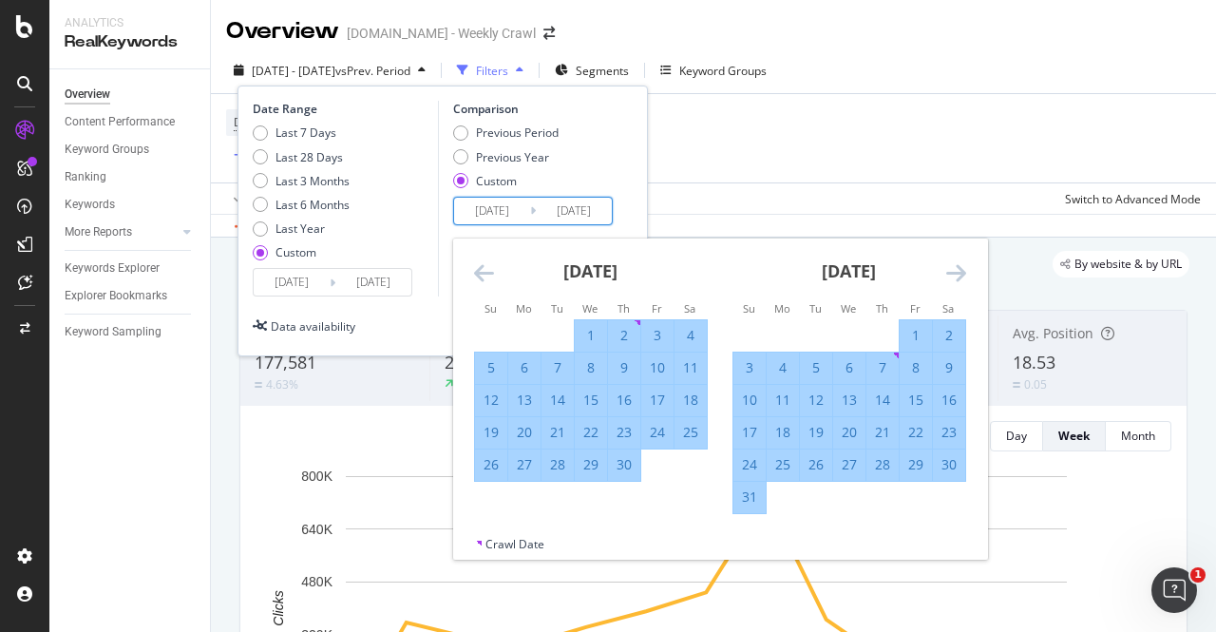
click at [948, 394] on div "16" at bounding box center [949, 400] width 32 height 19
type input "[DATE]"
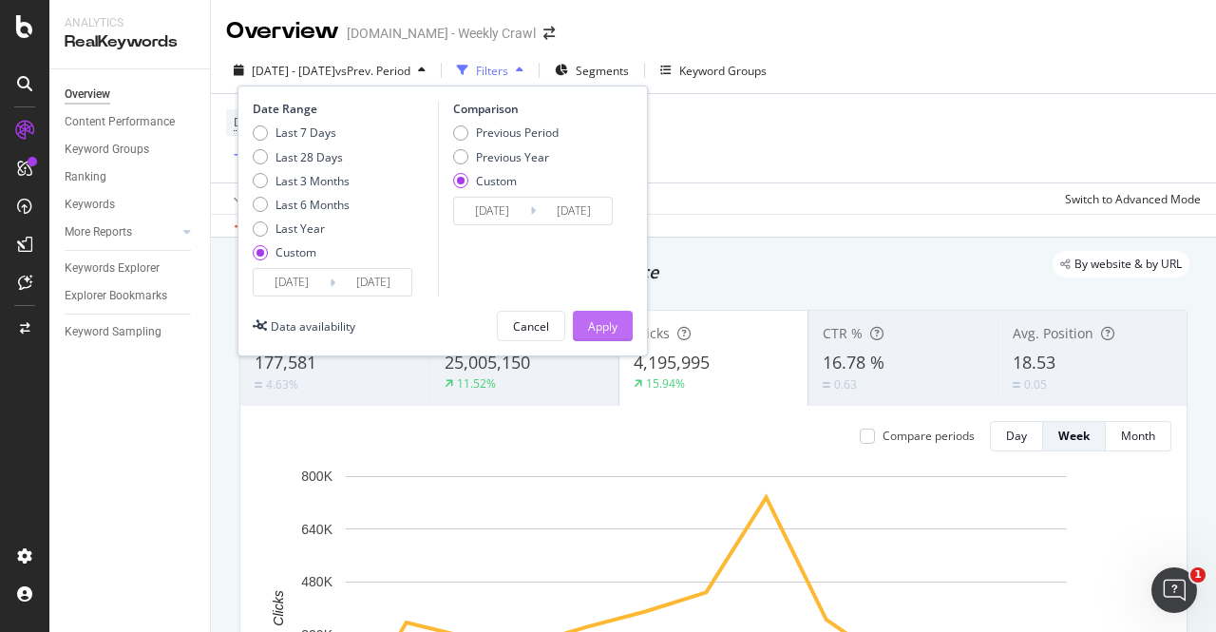
click at [612, 320] on div "Apply" at bounding box center [602, 326] width 29 height 16
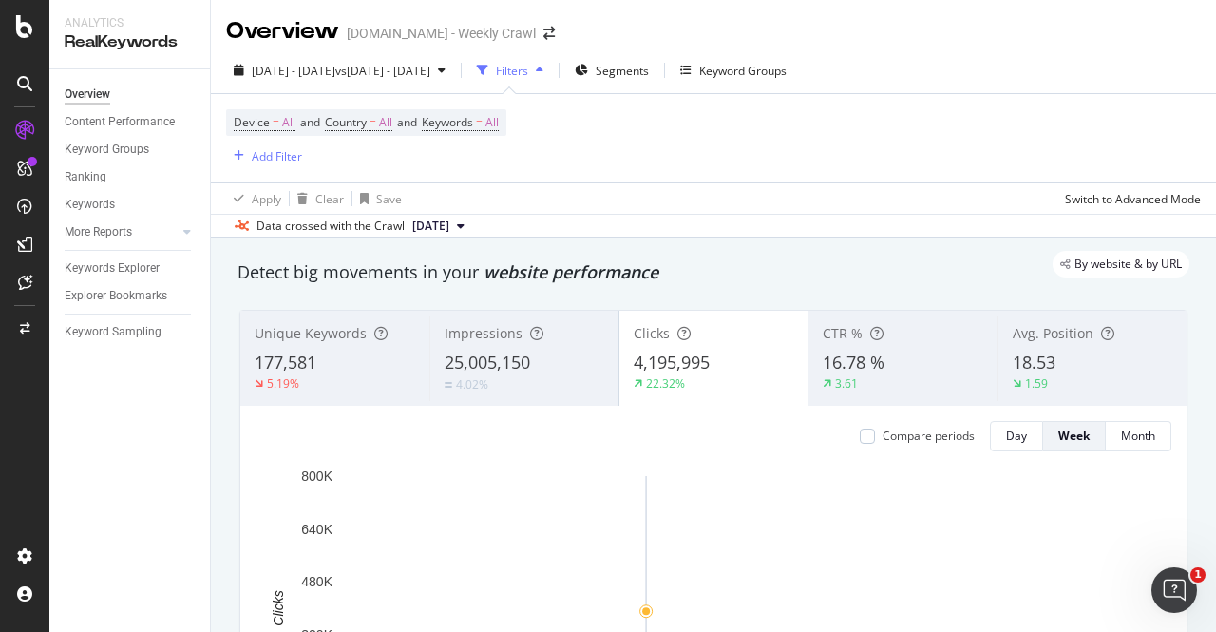
scroll to position [187, 0]
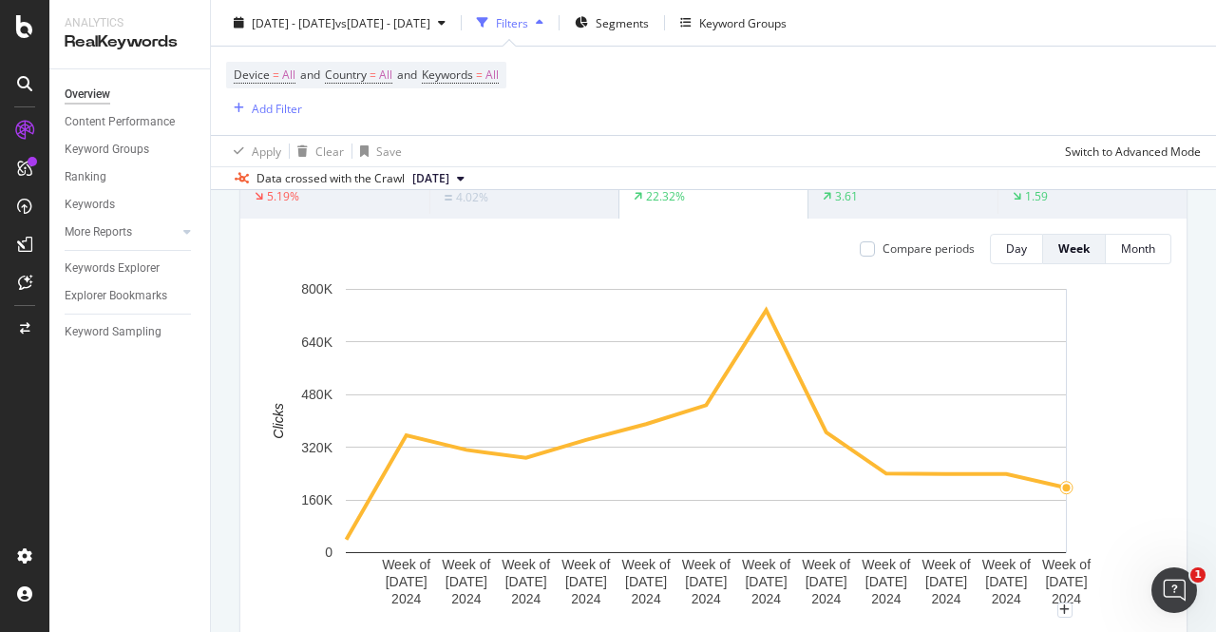
click at [1112, 391] on rect "A chart." at bounding box center [707, 444] width 902 height 331
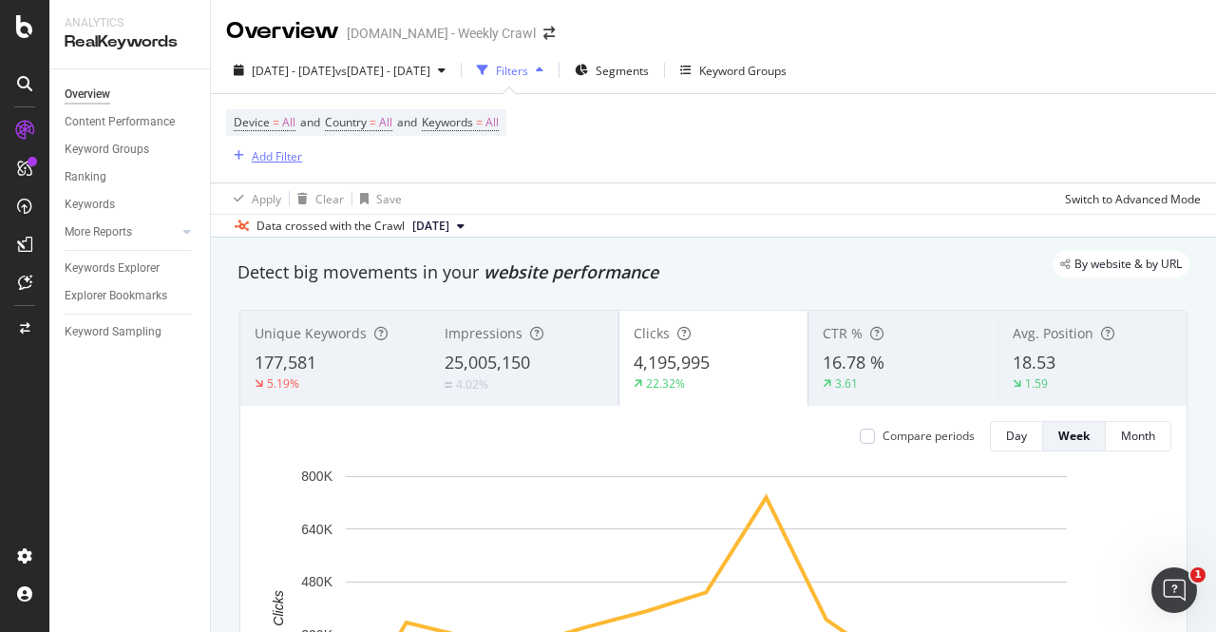
click at [290, 162] on div "Add Filter" at bounding box center [277, 156] width 50 height 16
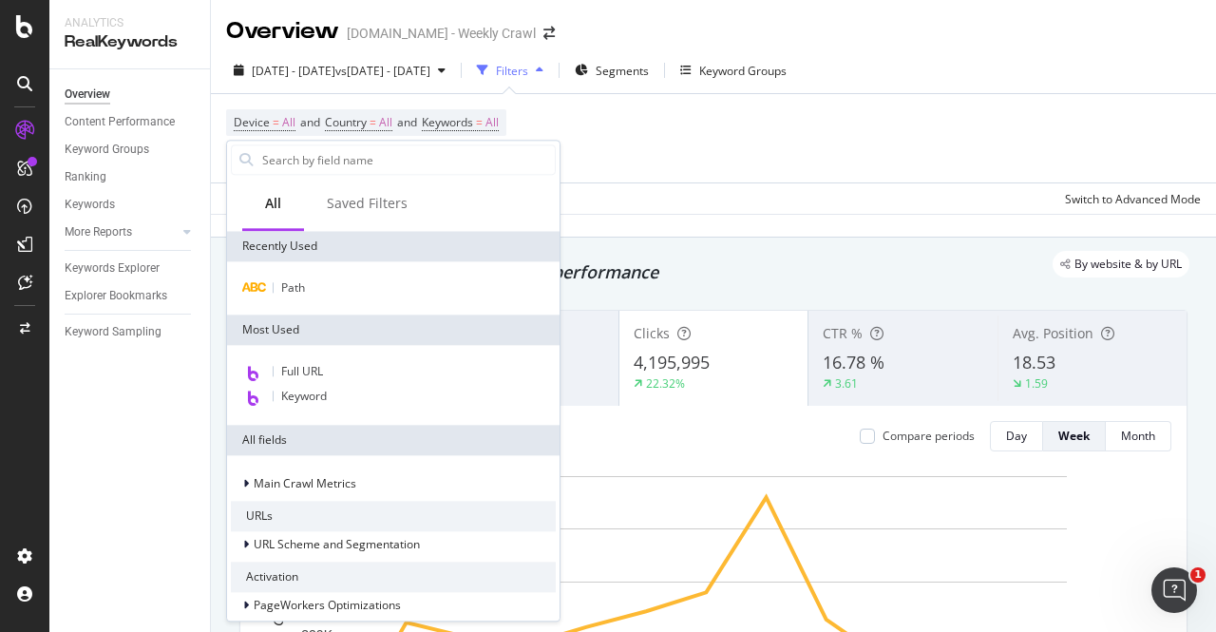
click at [860, 427] on div "Compare periods" at bounding box center [917, 436] width 115 height 30
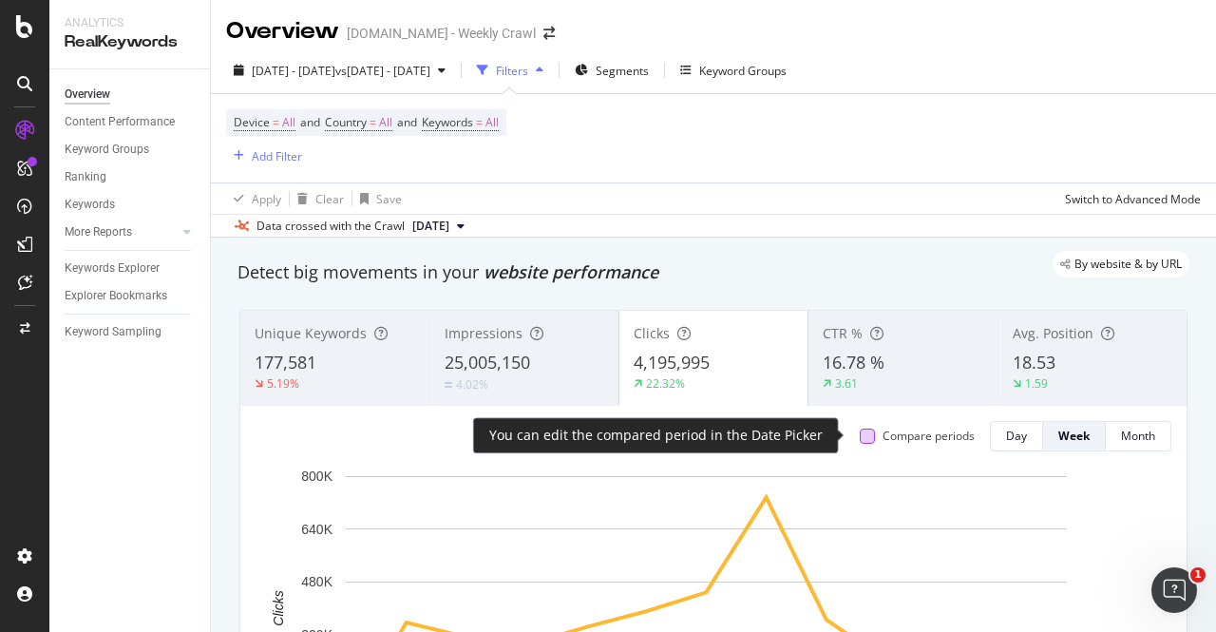
click at [860, 438] on div at bounding box center [867, 436] width 15 height 15
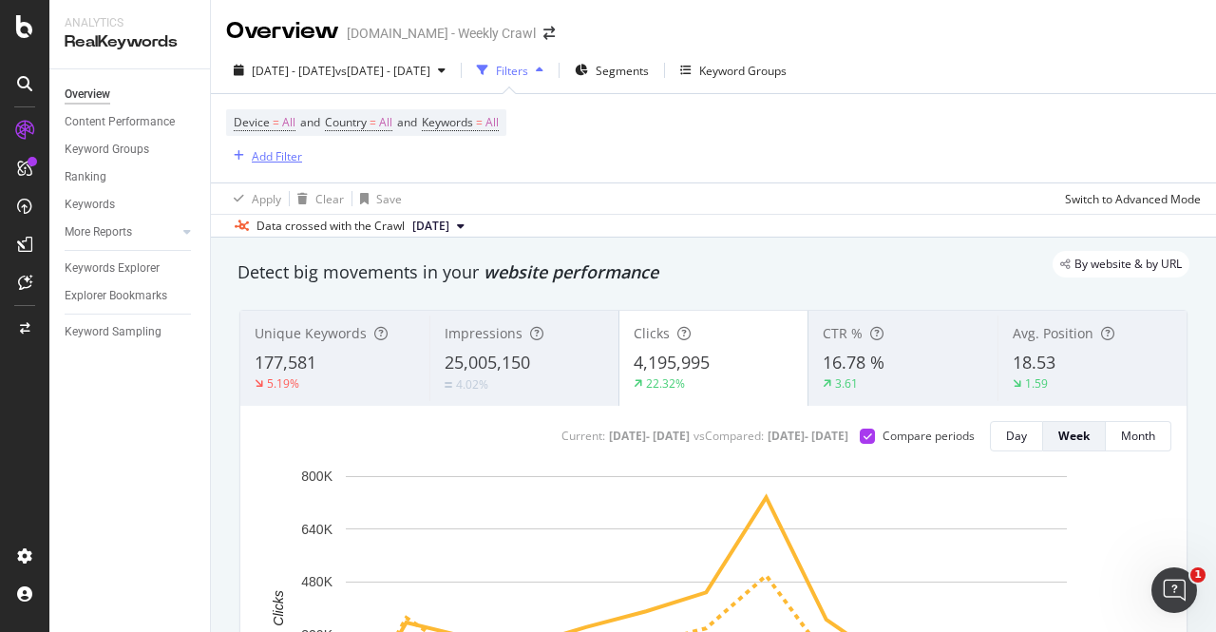
click at [274, 144] on button "Add Filter" at bounding box center [264, 155] width 76 height 23
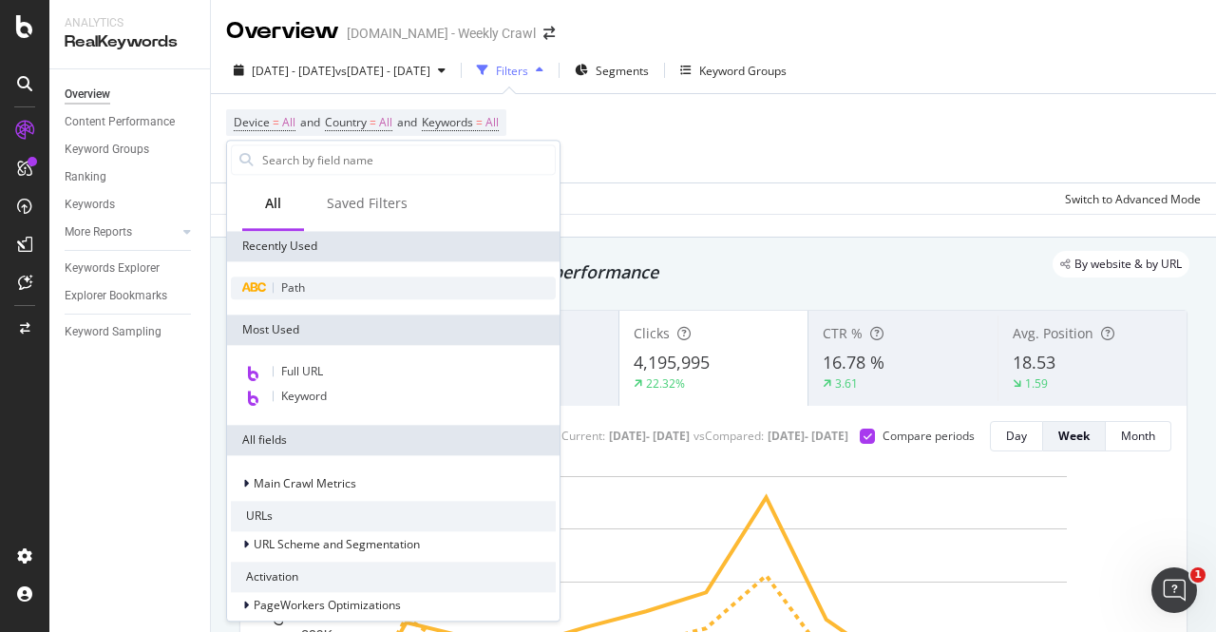
click at [318, 287] on div "Path" at bounding box center [393, 288] width 325 height 23
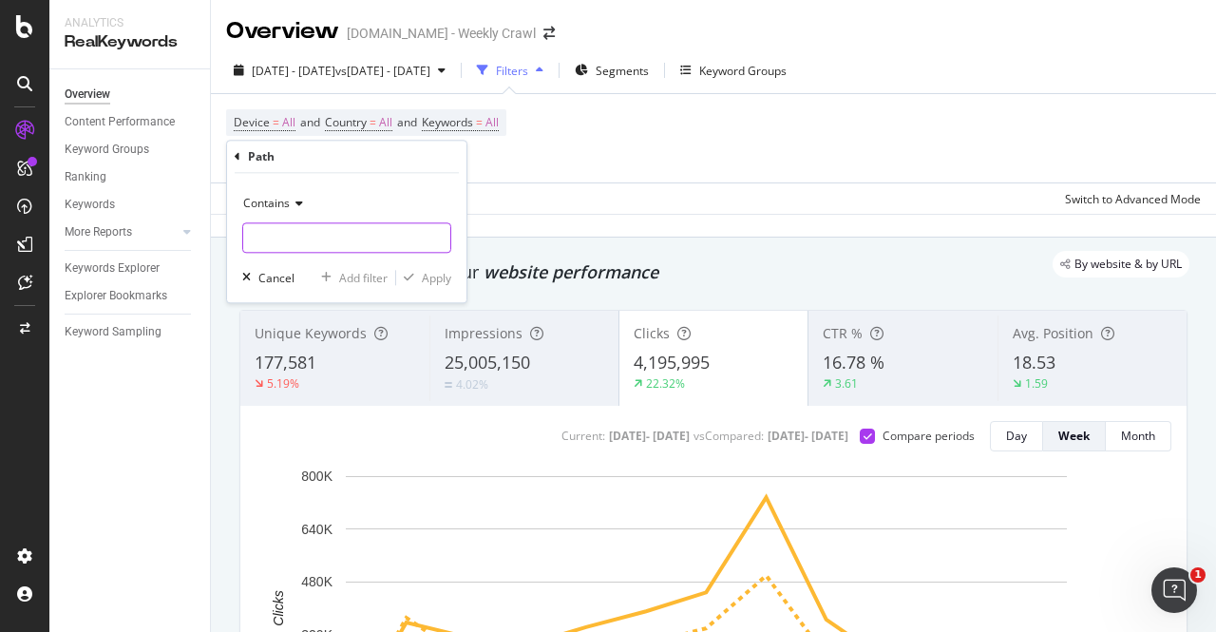
click at [316, 235] on input "text" at bounding box center [346, 237] width 207 height 30
type input "huddle"
click at [439, 274] on div "Apply" at bounding box center [436, 278] width 29 height 16
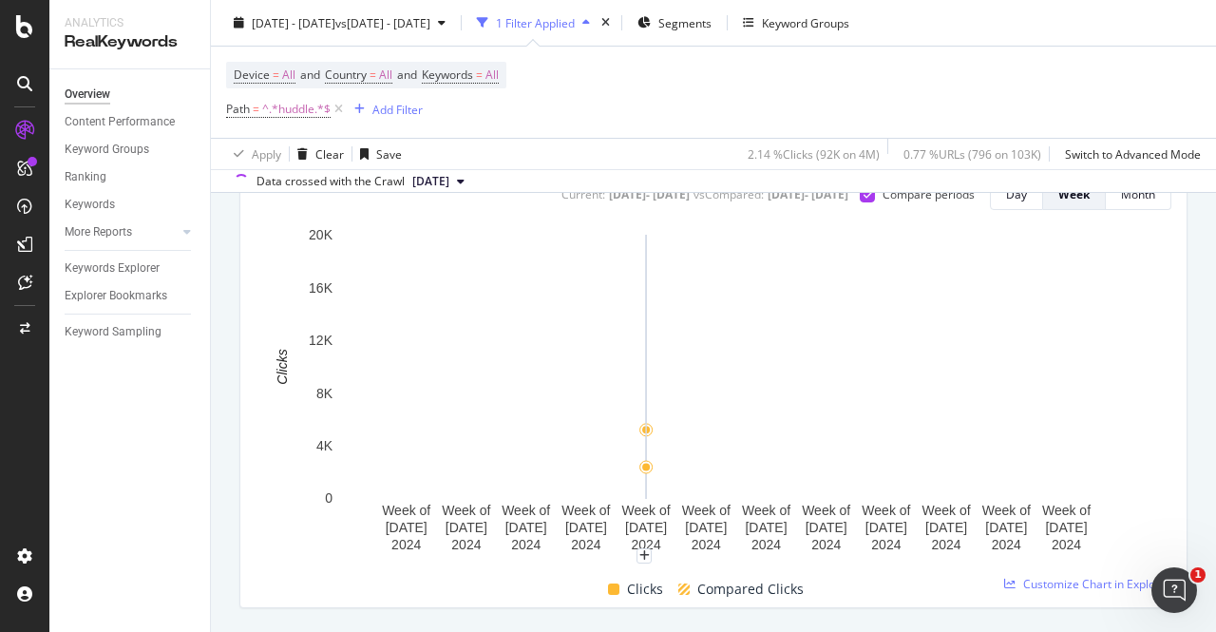
scroll to position [243, 0]
